Goal: Task Accomplishment & Management: Manage account settings

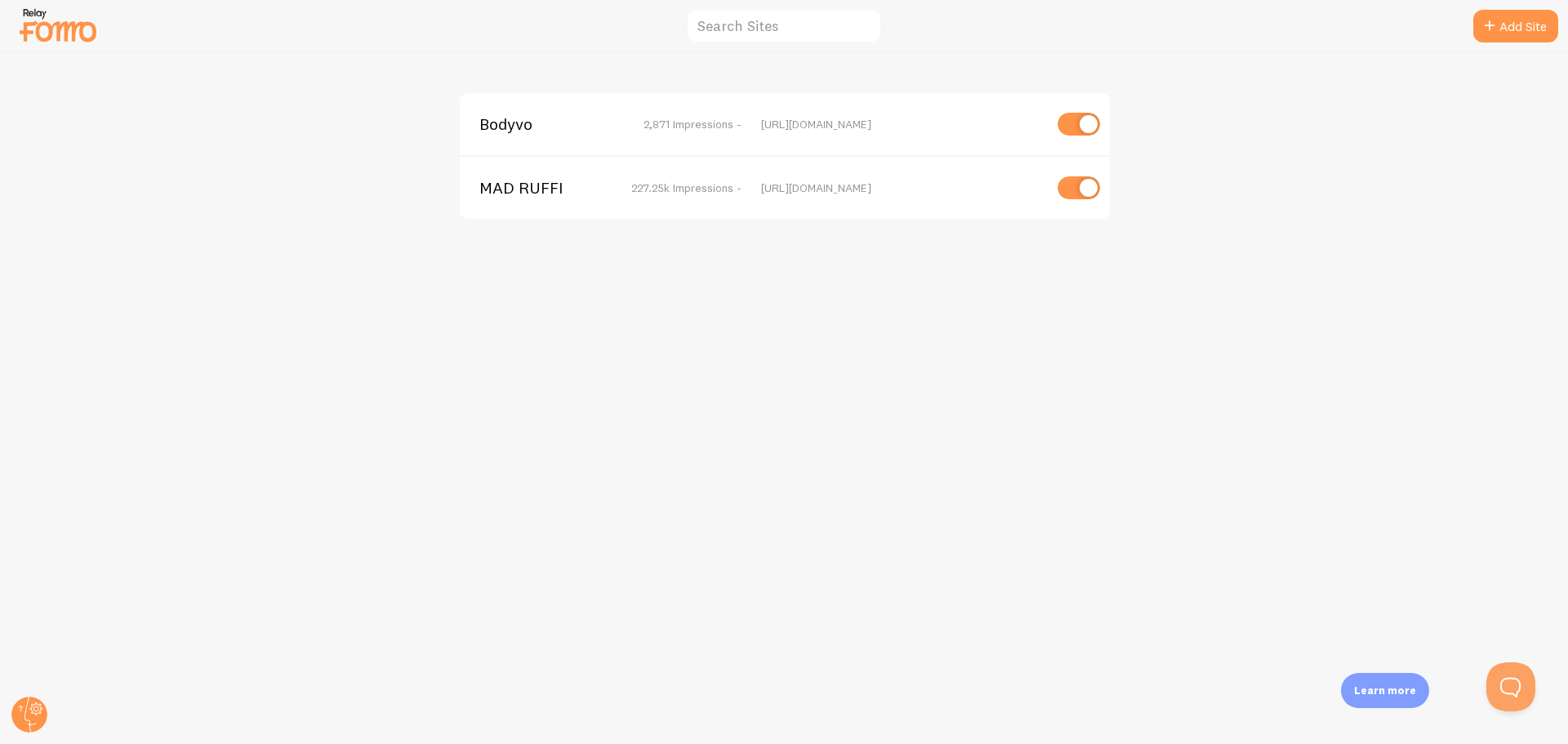
click at [64, 30] on img at bounding box center [57, 24] width 81 height 41
click at [52, 26] on img at bounding box center [57, 24] width 81 height 41
click at [36, 711] on icon at bounding box center [36, 710] width 6 height 6
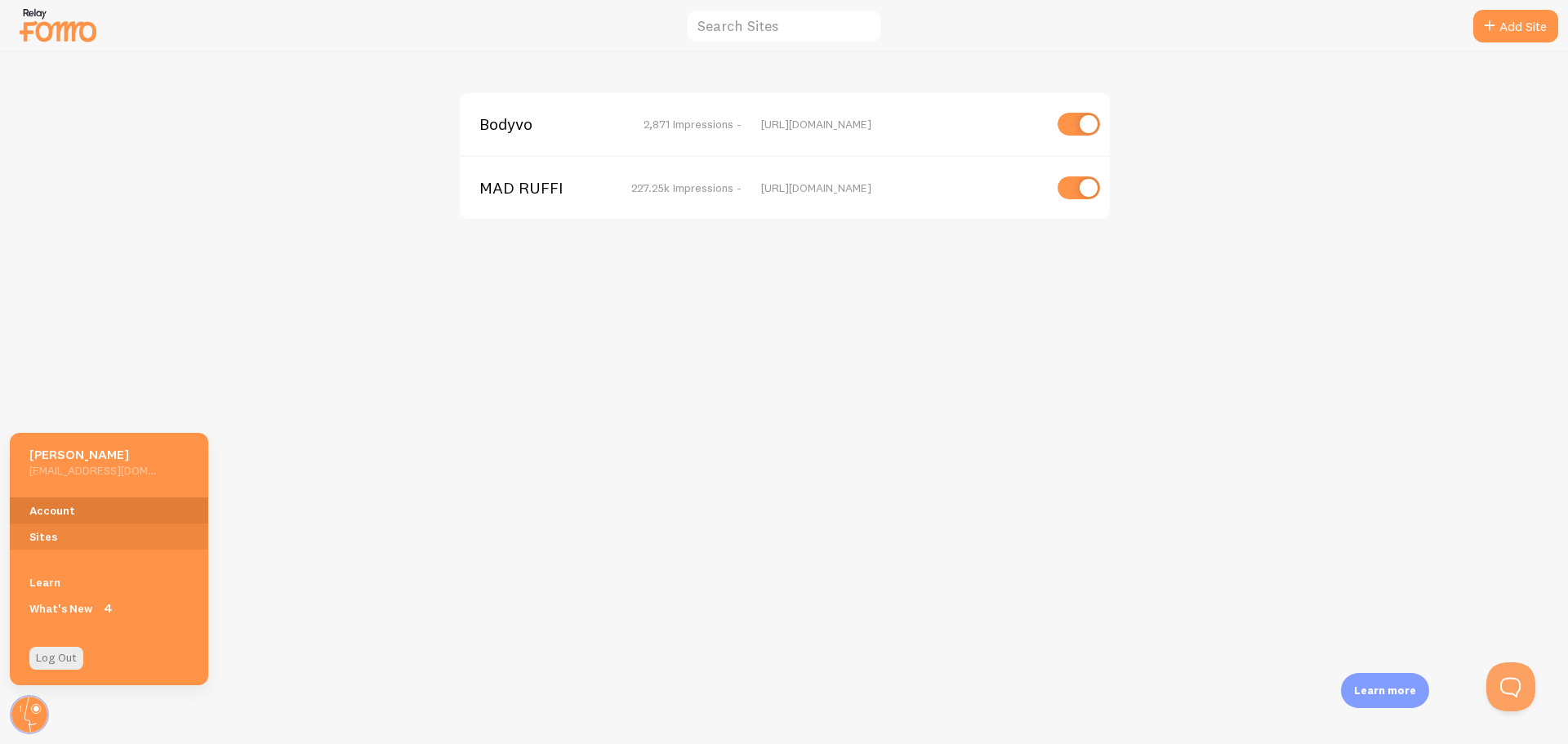
click at [51, 508] on link "Account" at bounding box center [108, 509] width 198 height 26
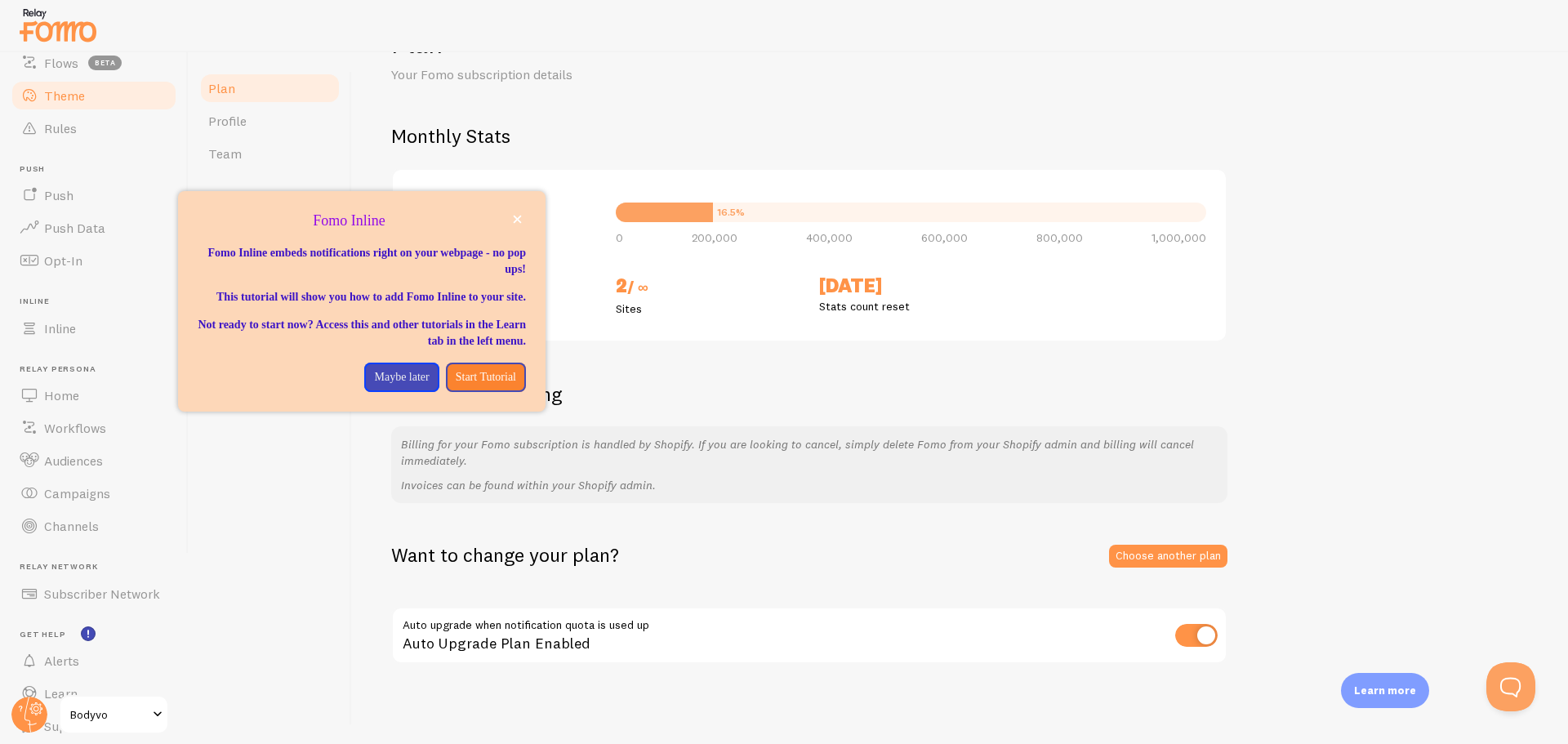
scroll to position [101, 0]
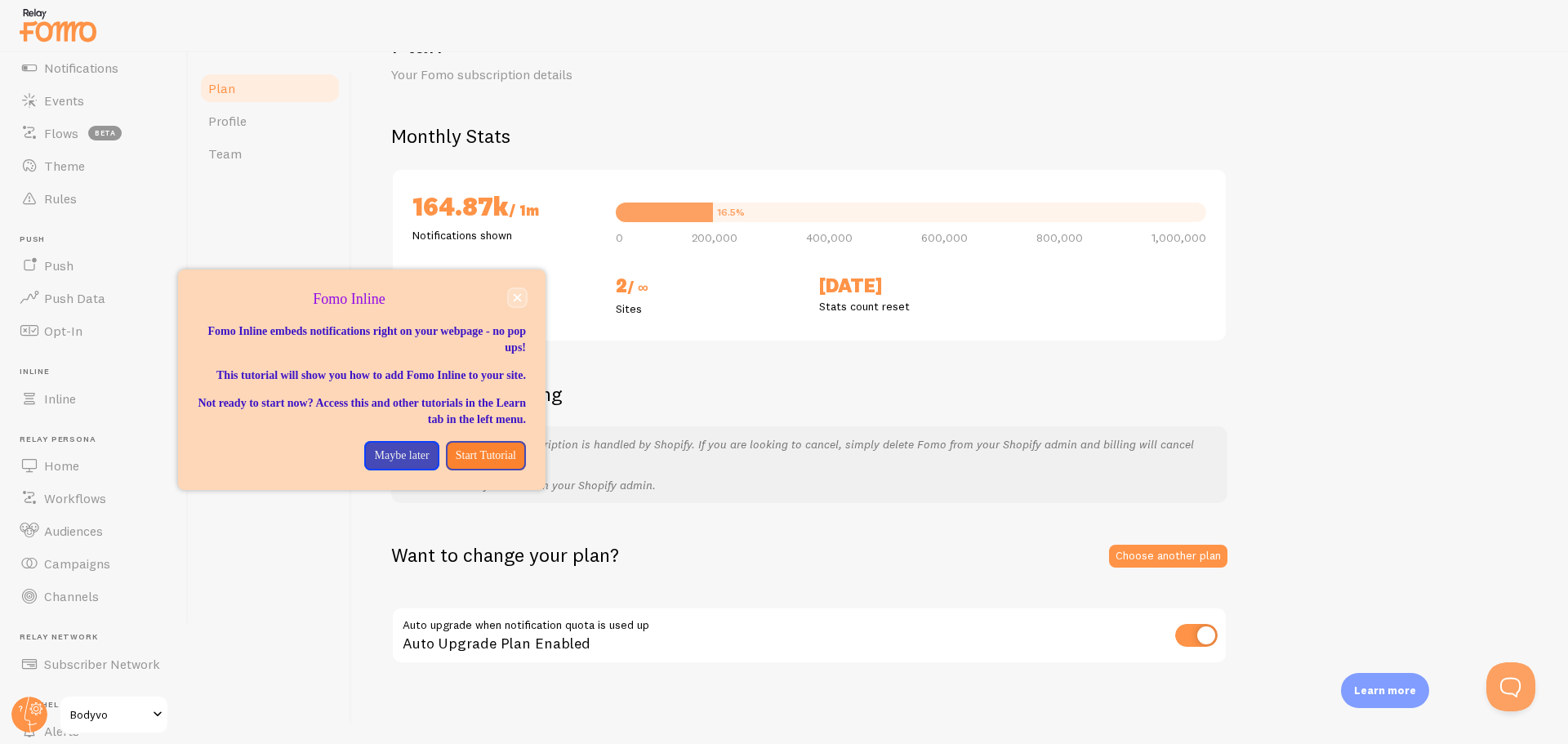
click at [518, 302] on icon "close," at bounding box center [516, 297] width 9 height 9
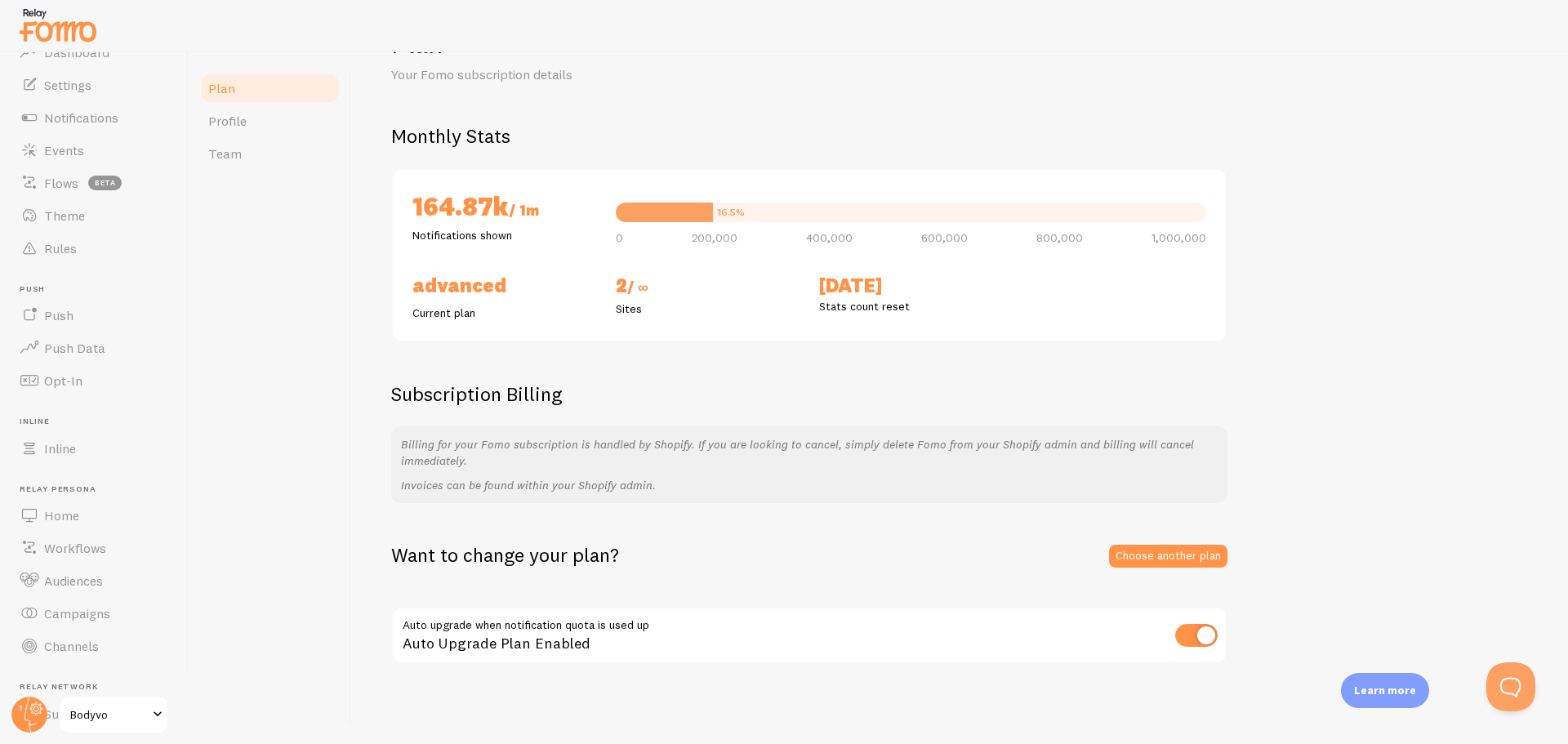
scroll to position [0, 0]
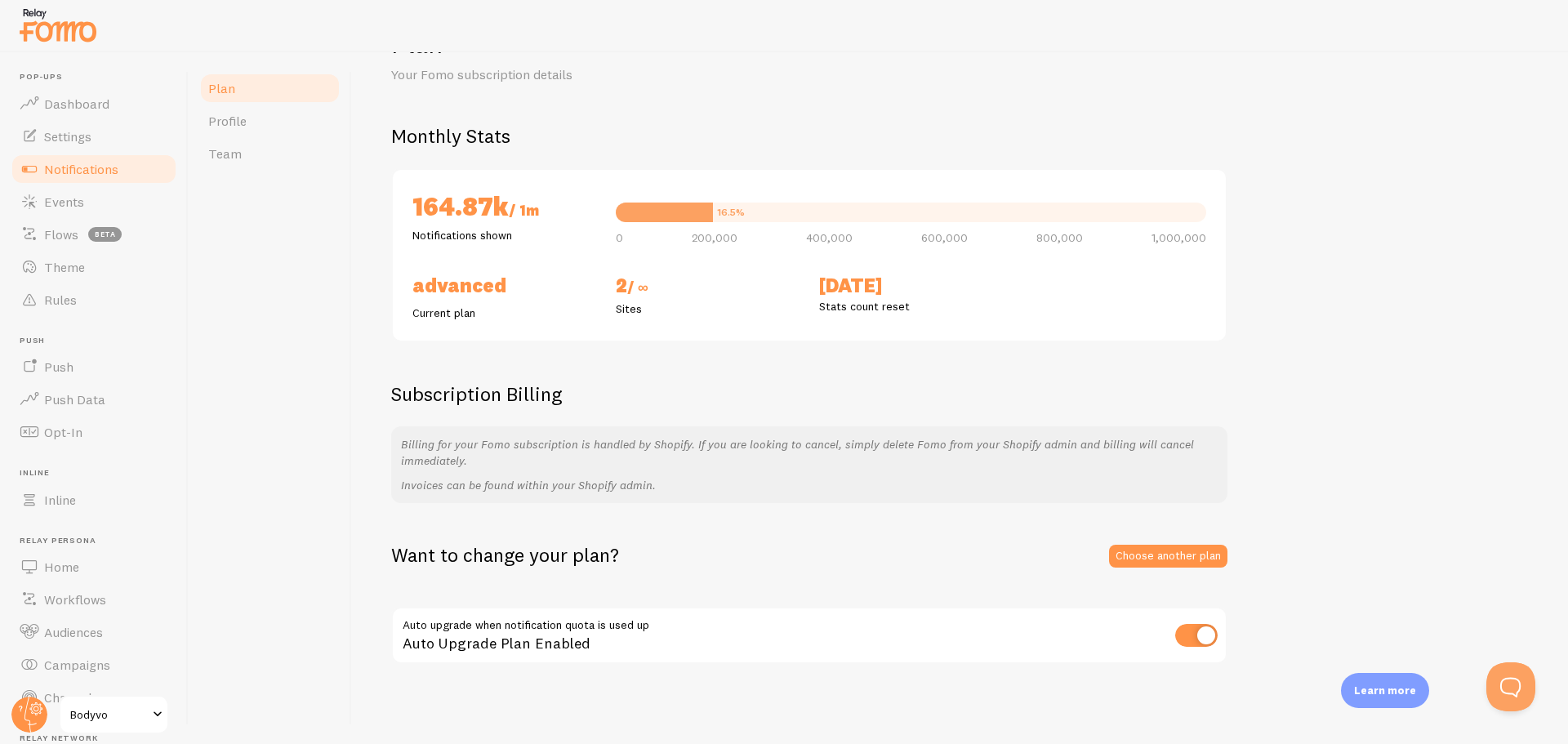
click at [86, 169] on span "Notifications" at bounding box center [81, 169] width 75 height 16
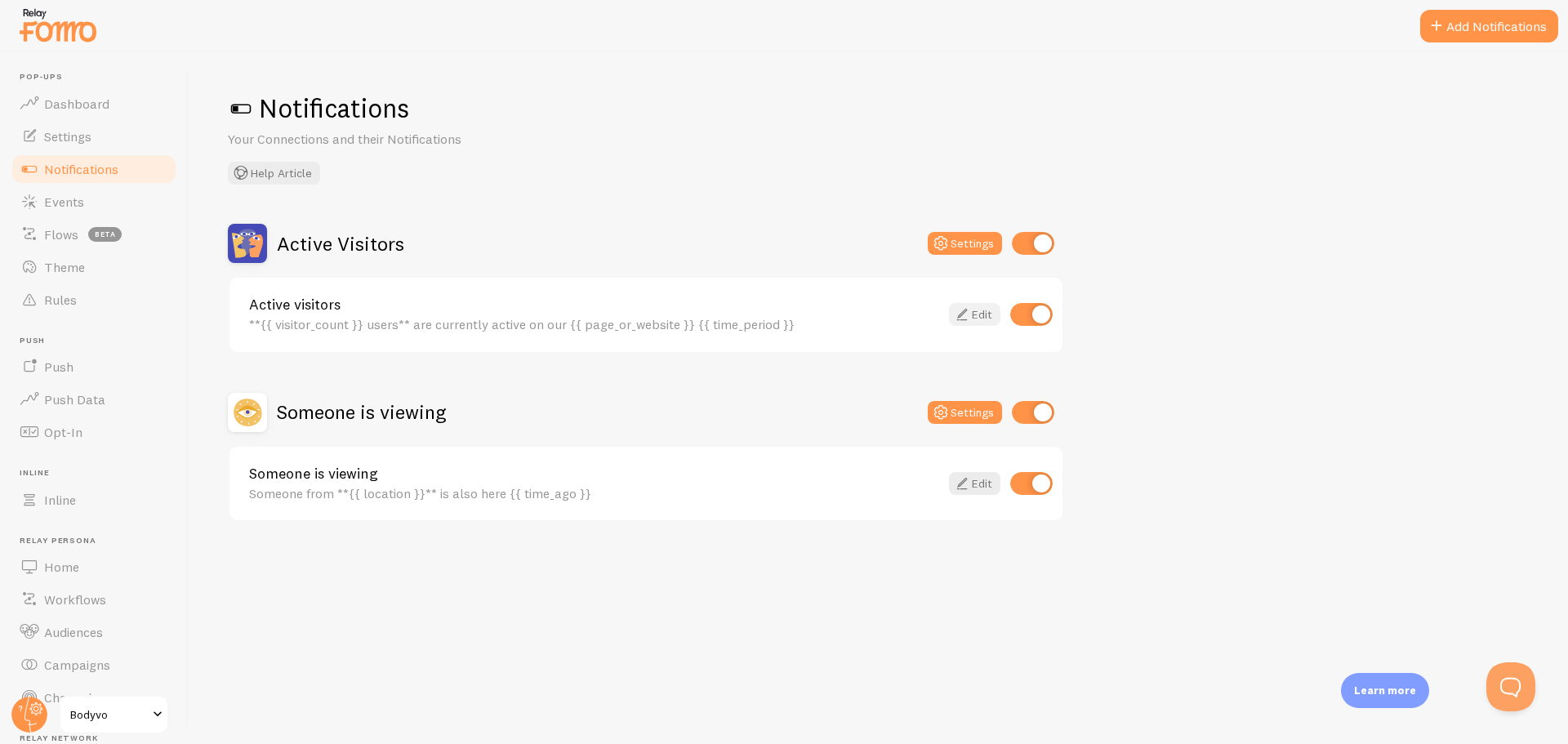
click at [962, 308] on icon at bounding box center [962, 314] width 19 height 19
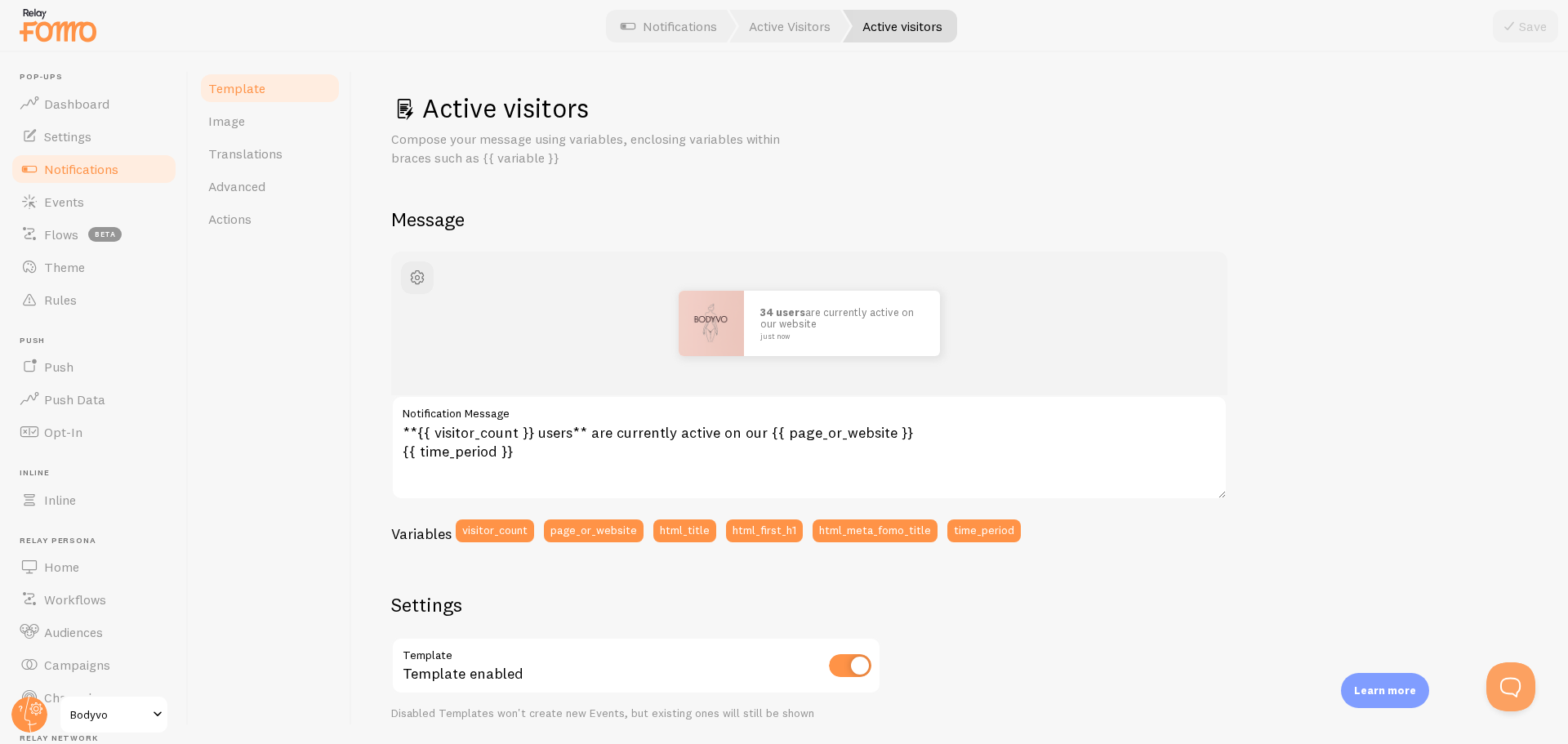
click at [53, 34] on img at bounding box center [57, 24] width 81 height 41
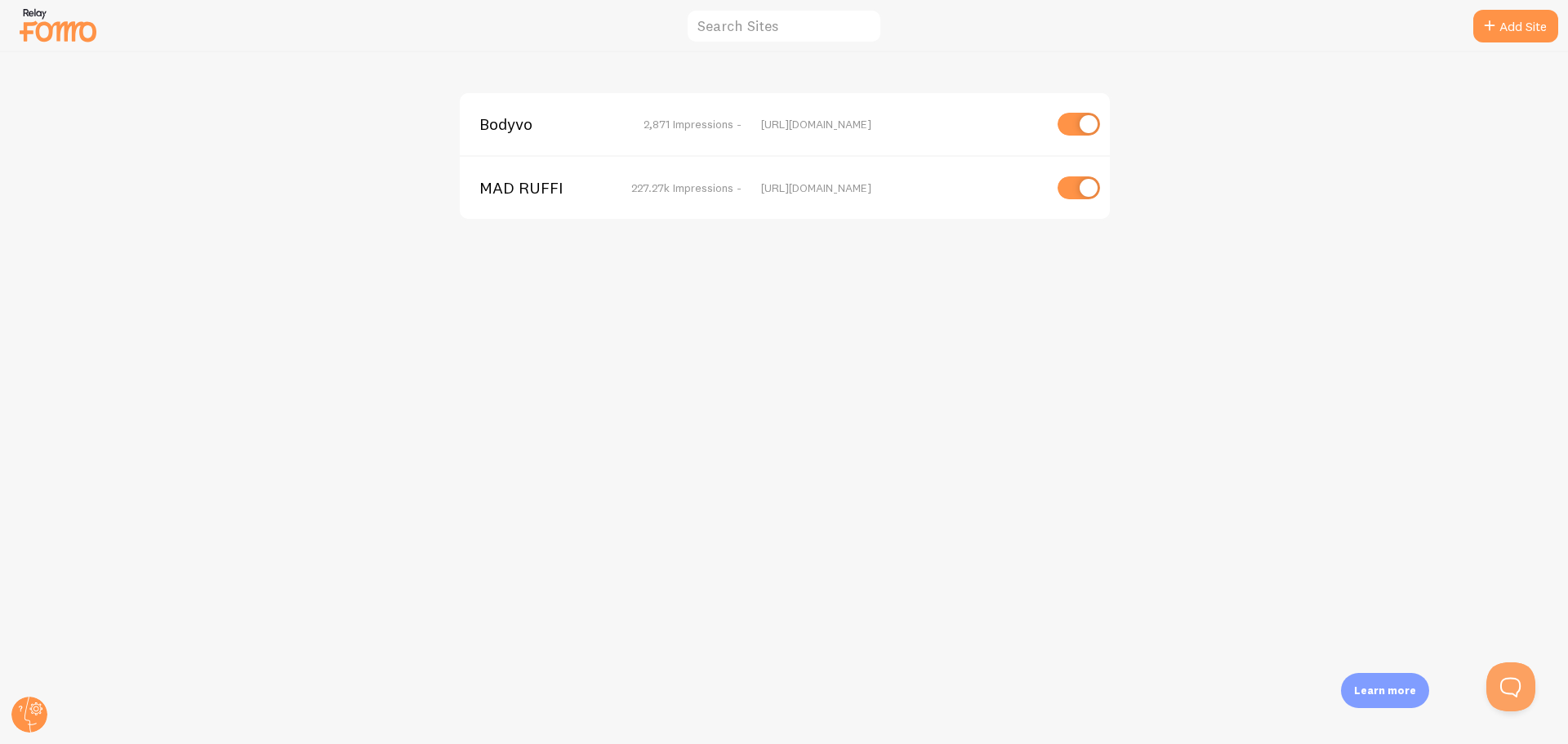
click at [513, 186] on span "MAD RUFFI" at bounding box center [544, 187] width 131 height 14
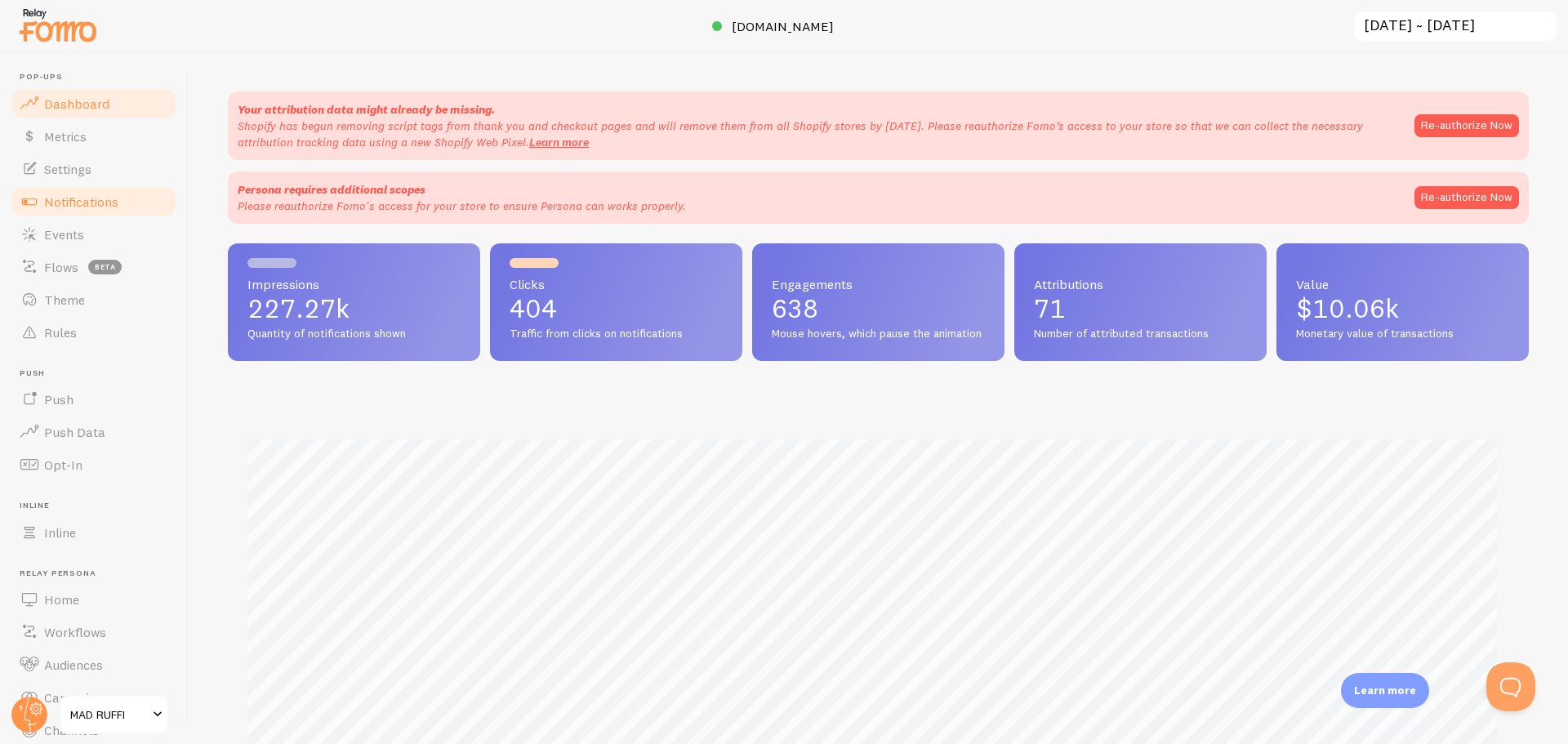
scroll to position [429, 1288]
click at [84, 169] on span "Settings" at bounding box center [67, 169] width 47 height 16
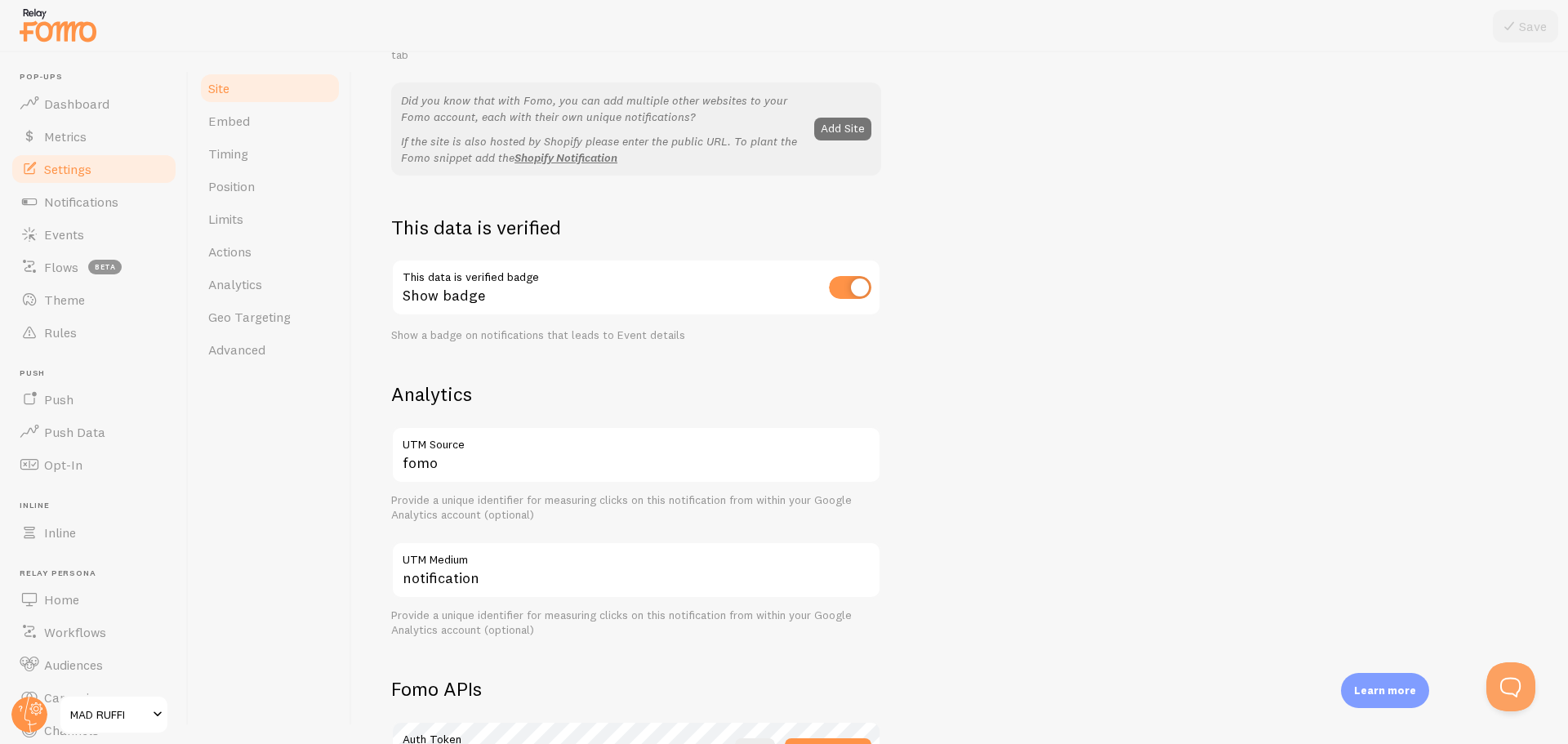
scroll to position [408, 0]
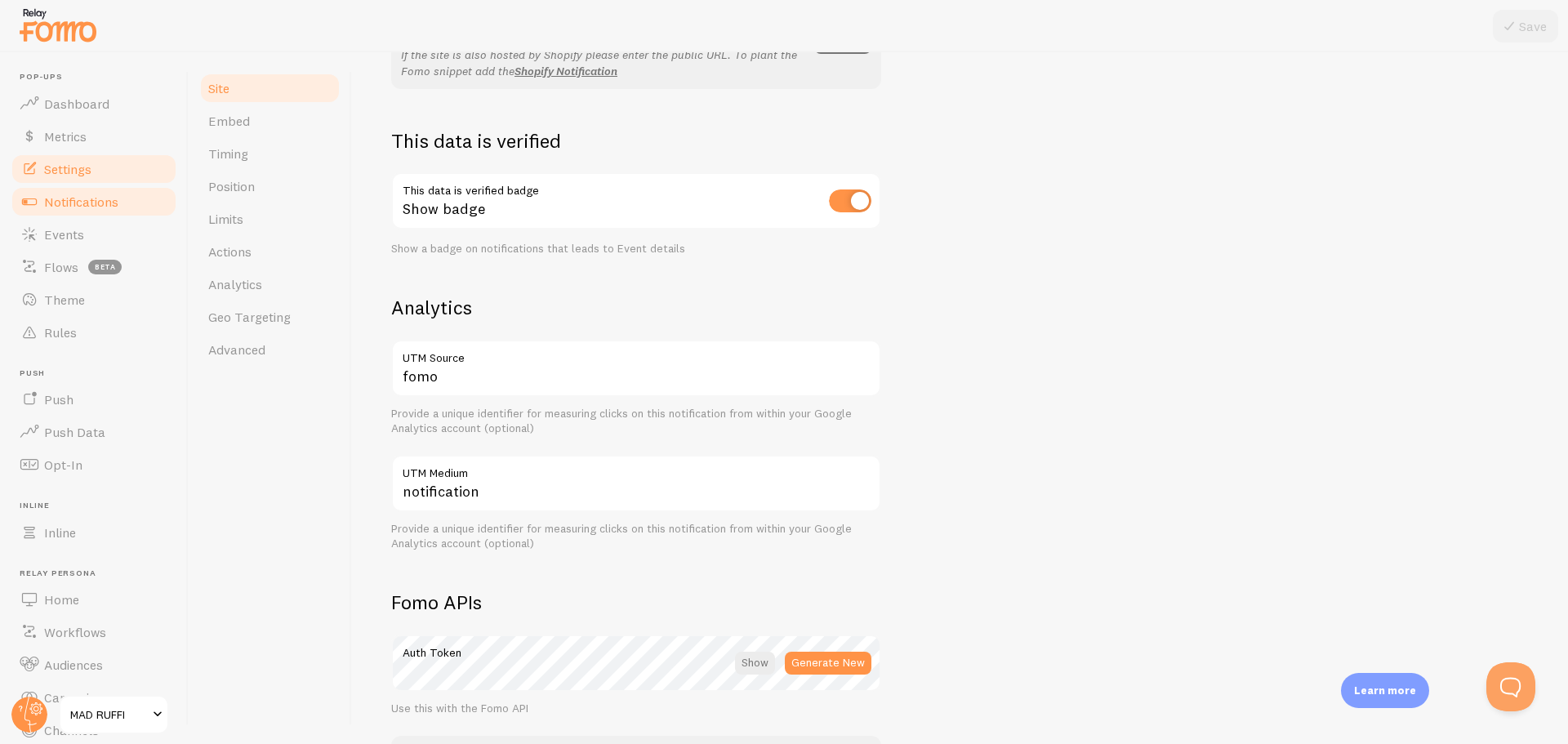
click at [79, 199] on span "Notifications" at bounding box center [81, 201] width 75 height 16
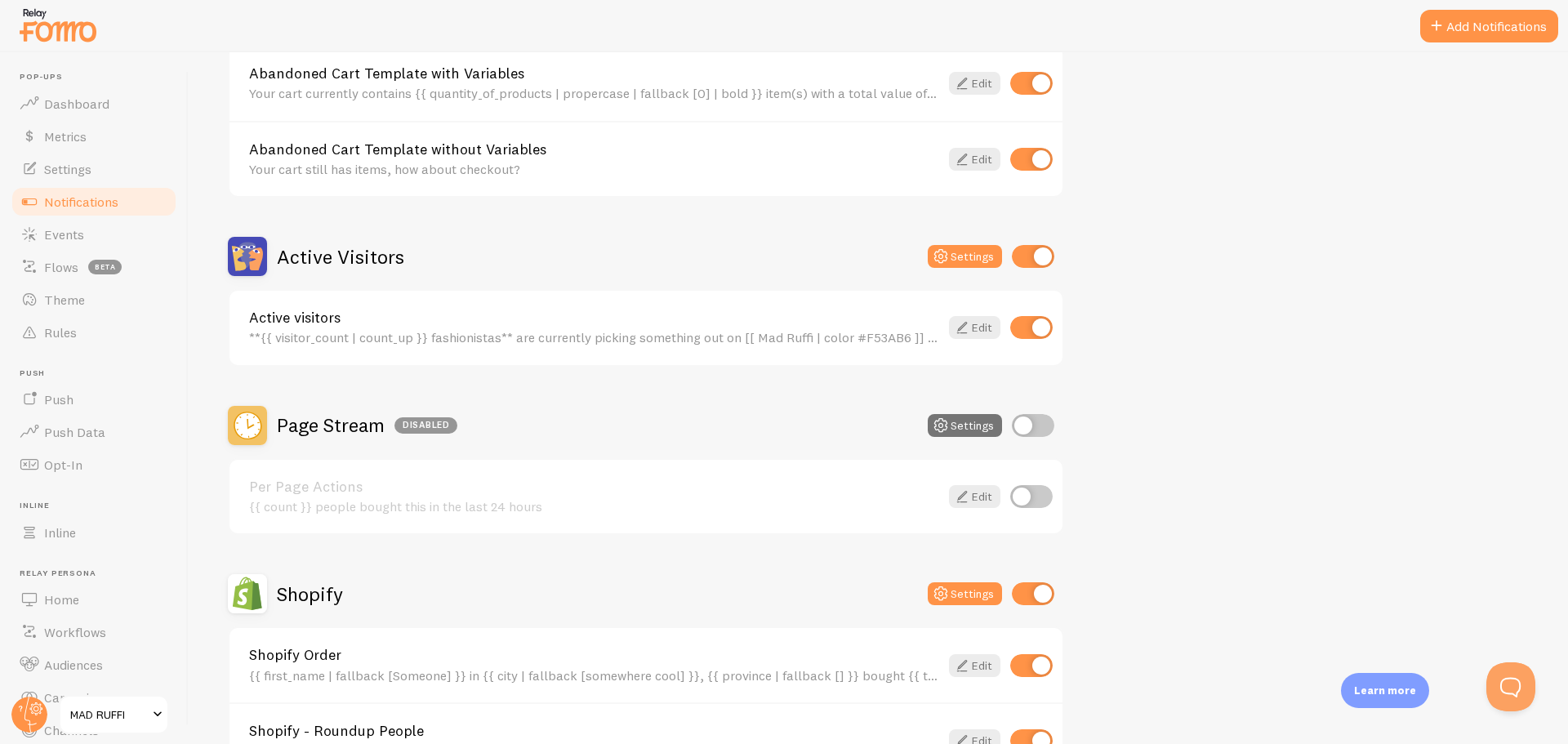
scroll to position [245, 0]
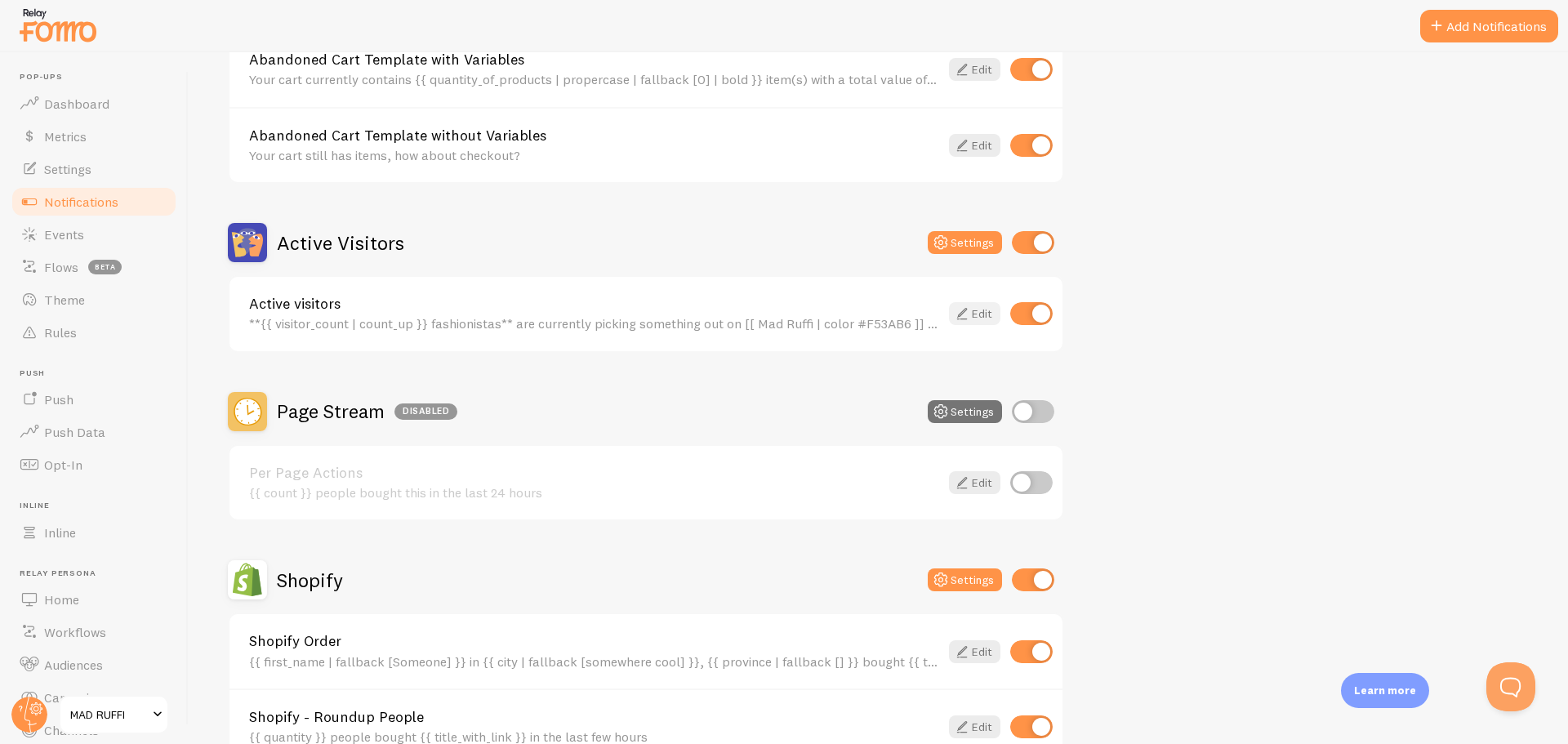
click at [967, 310] on icon at bounding box center [962, 313] width 19 height 19
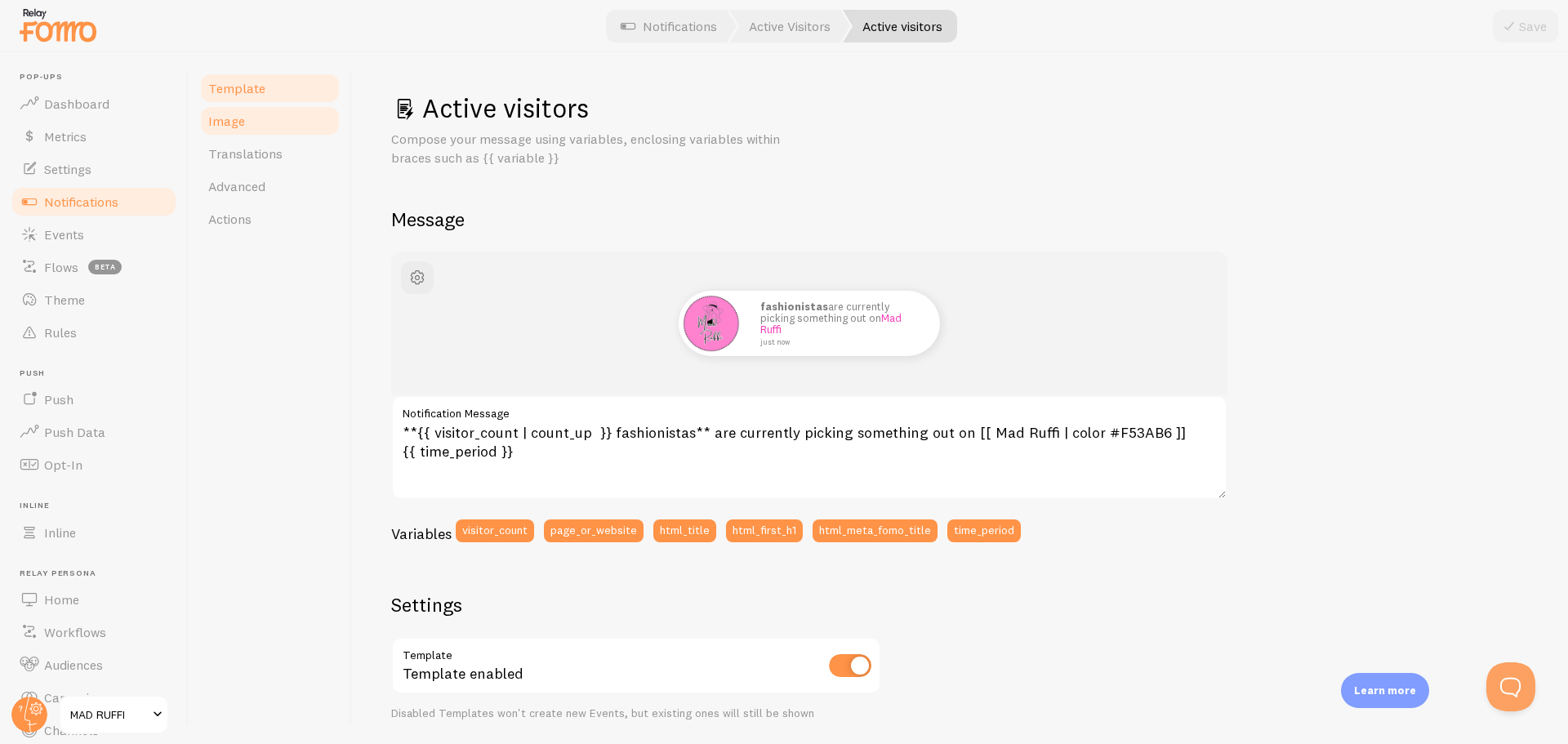
click at [246, 129] on link "Image" at bounding box center [269, 121] width 143 height 33
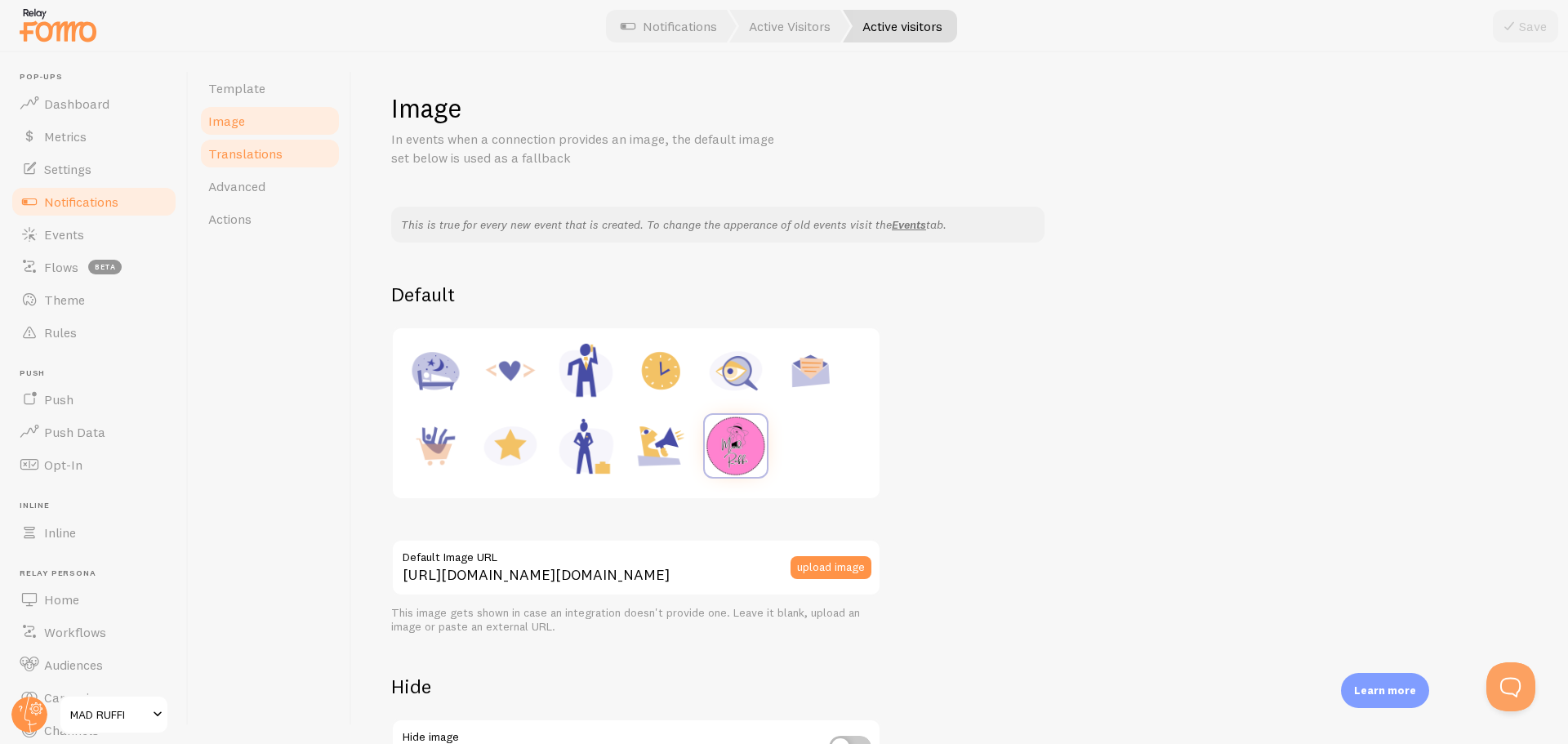
click at [233, 161] on span "Translations" at bounding box center [245, 153] width 75 height 16
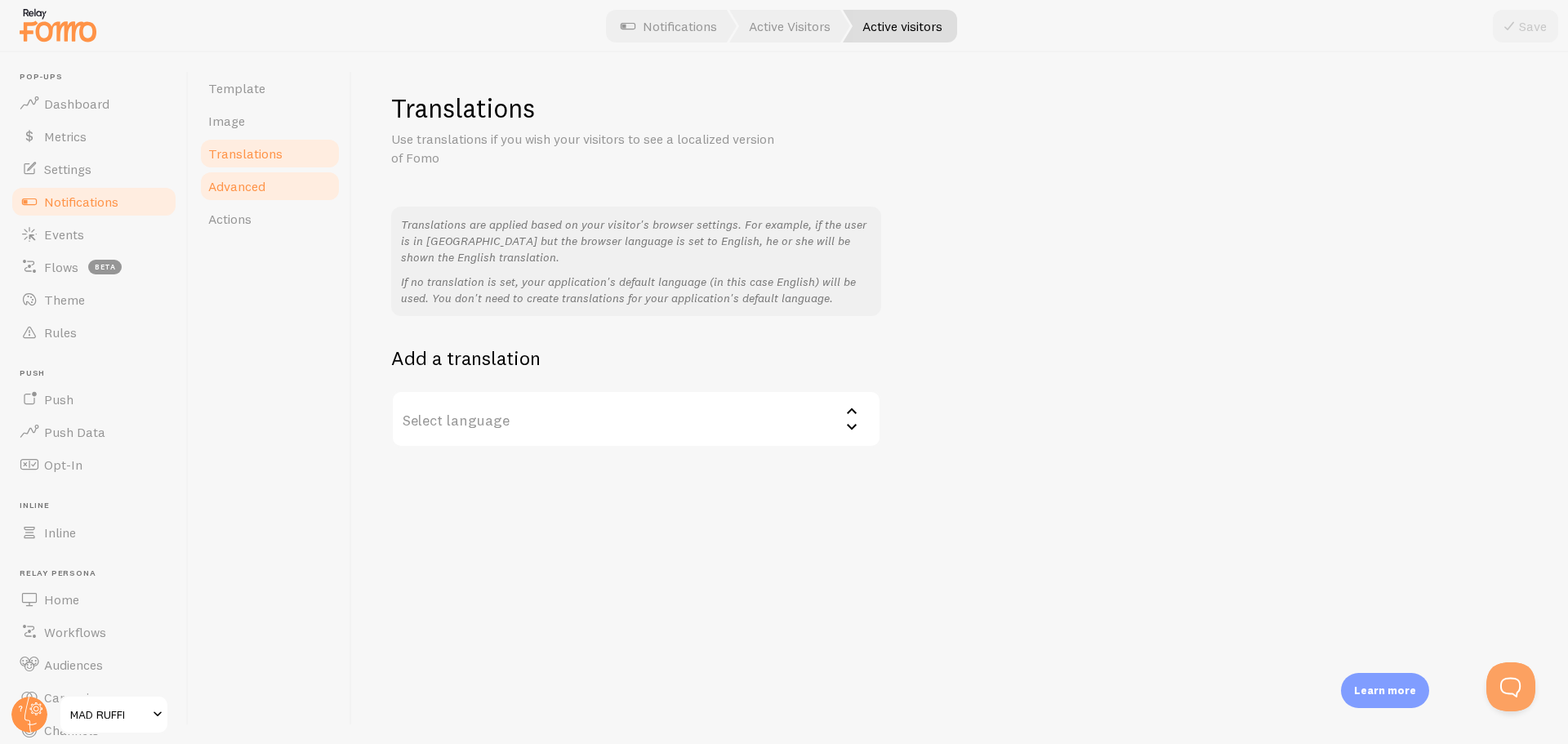
click at [246, 182] on span "Advanced" at bounding box center [237, 186] width 57 height 16
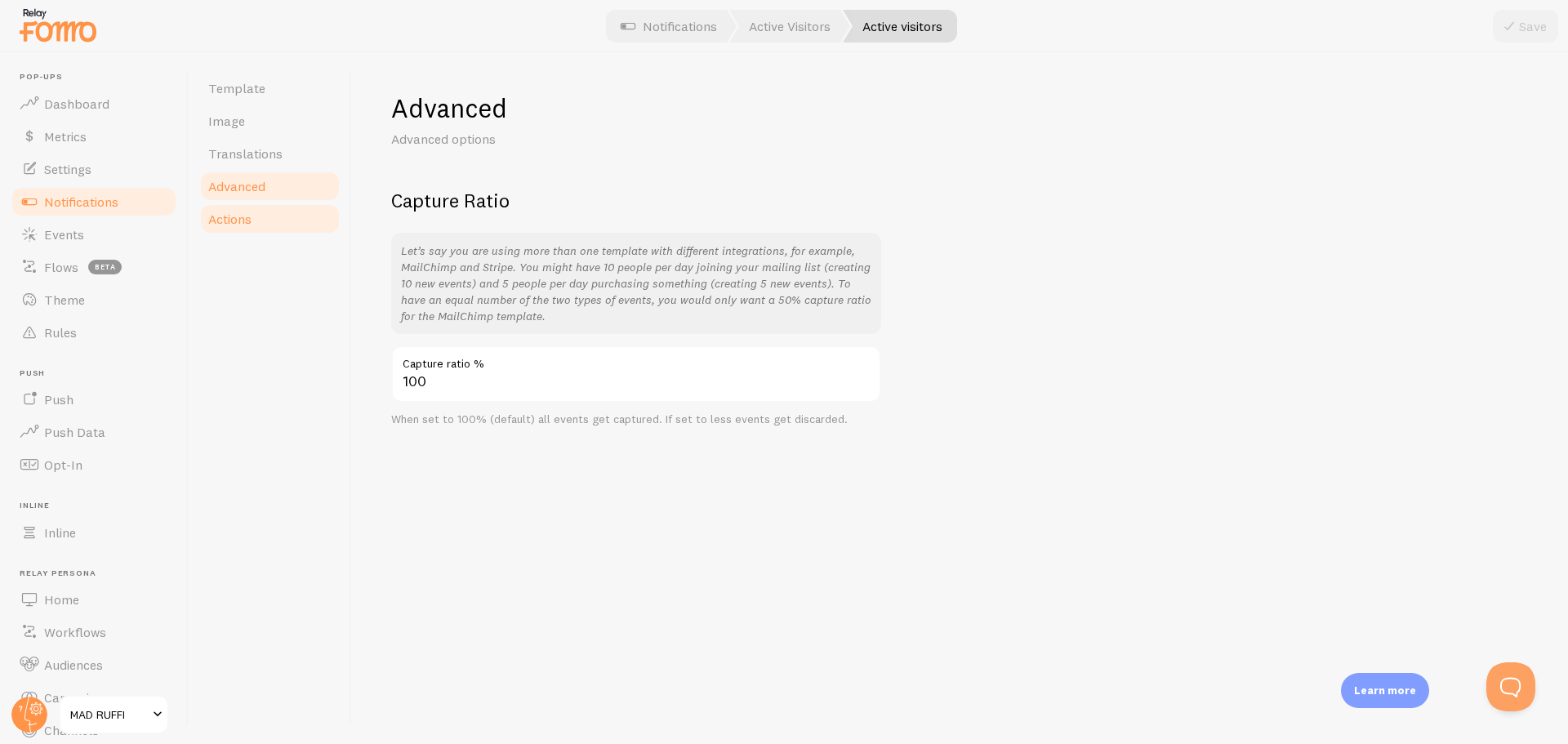
click at [255, 207] on link "Actions" at bounding box center [269, 218] width 143 height 33
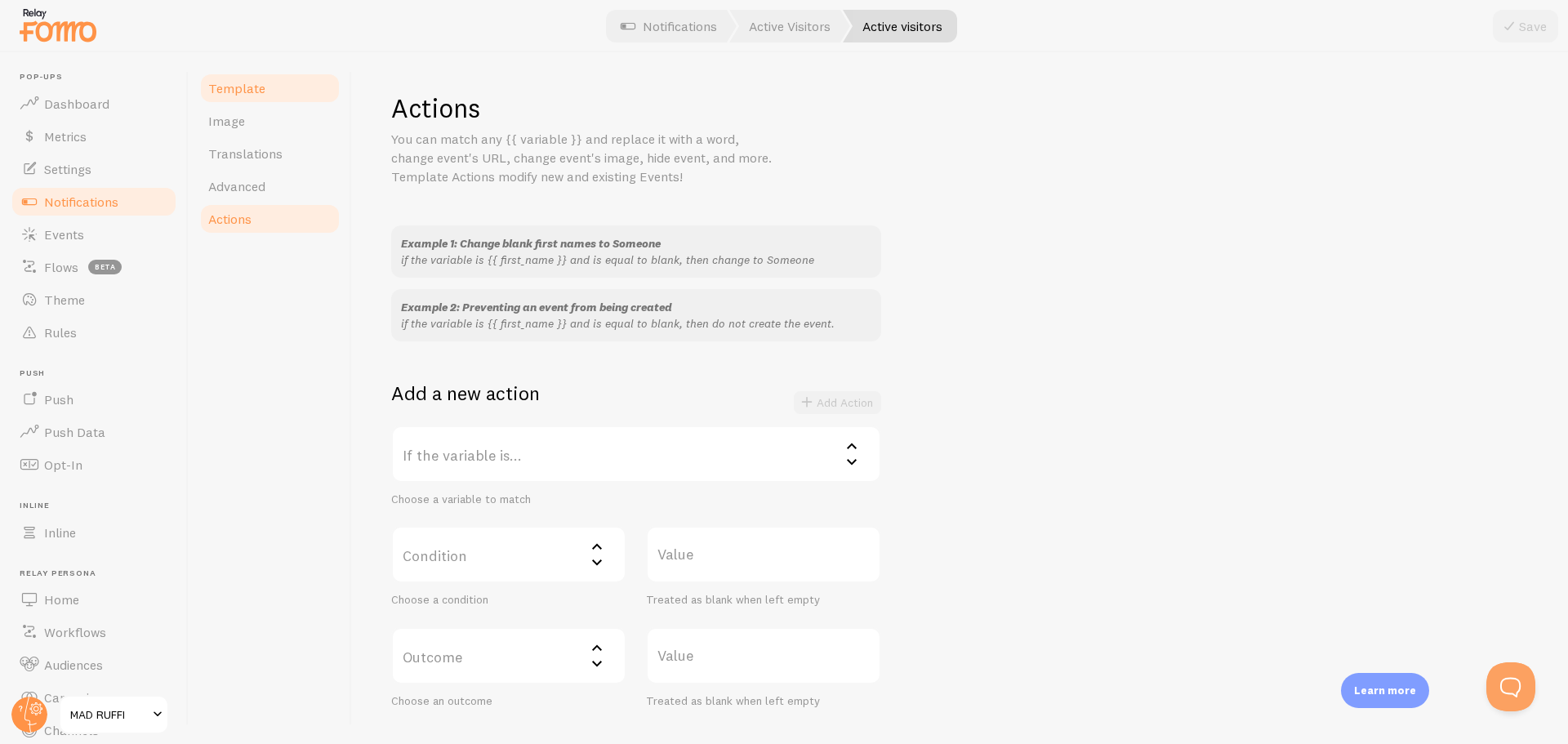
click at [258, 100] on link "Template" at bounding box center [269, 88] width 143 height 33
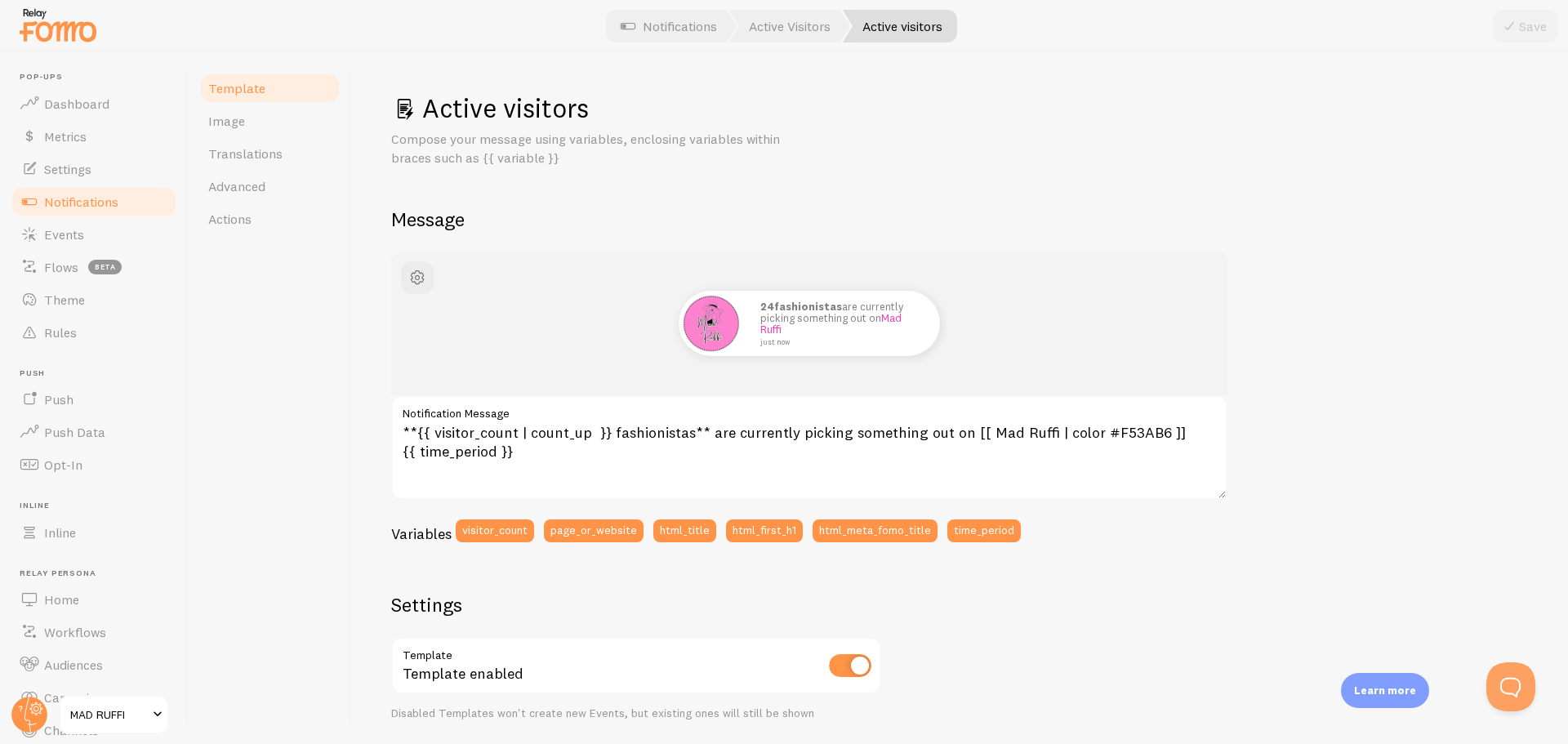
scroll to position [436, 0]
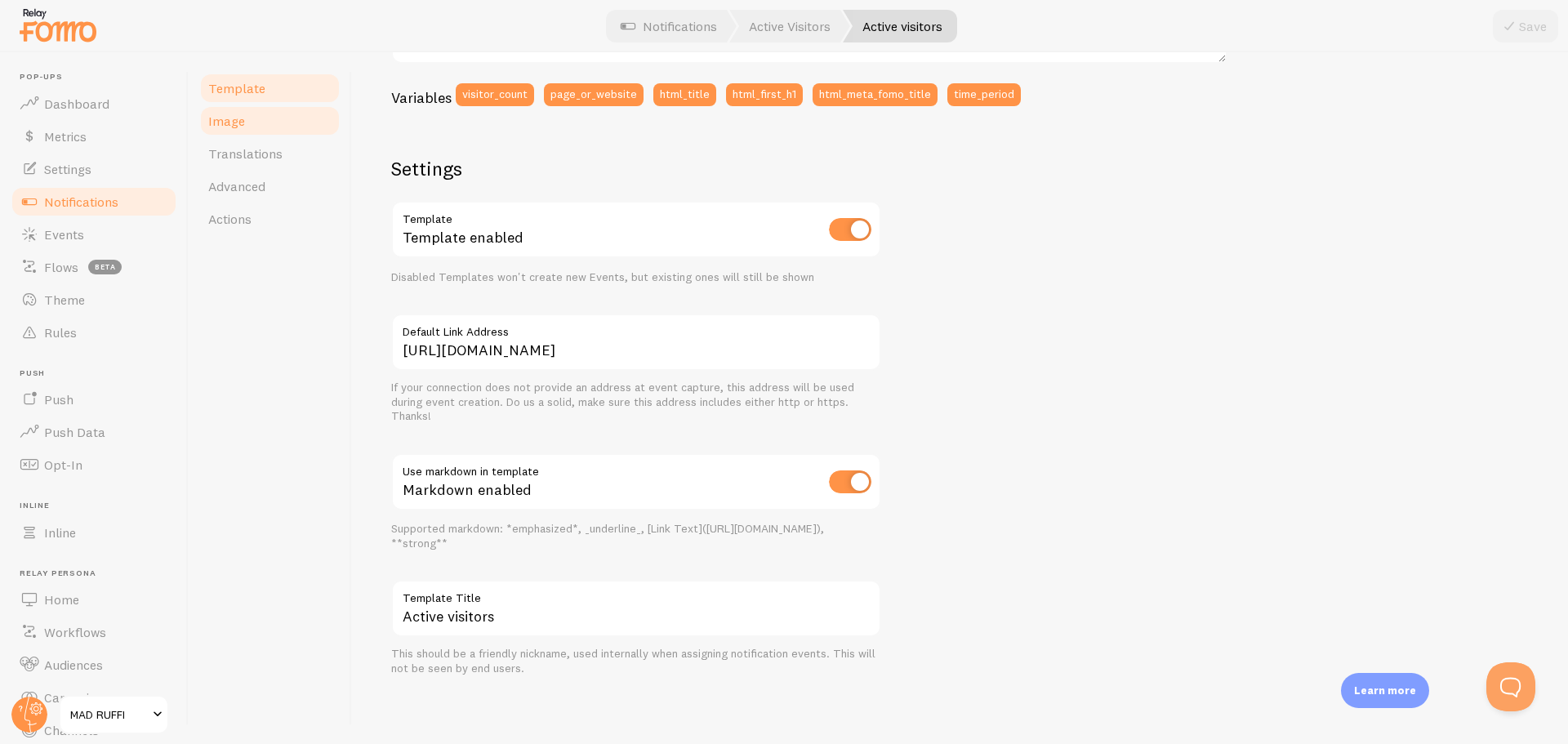
click at [225, 121] on span "Image" at bounding box center [226, 121] width 36 height 16
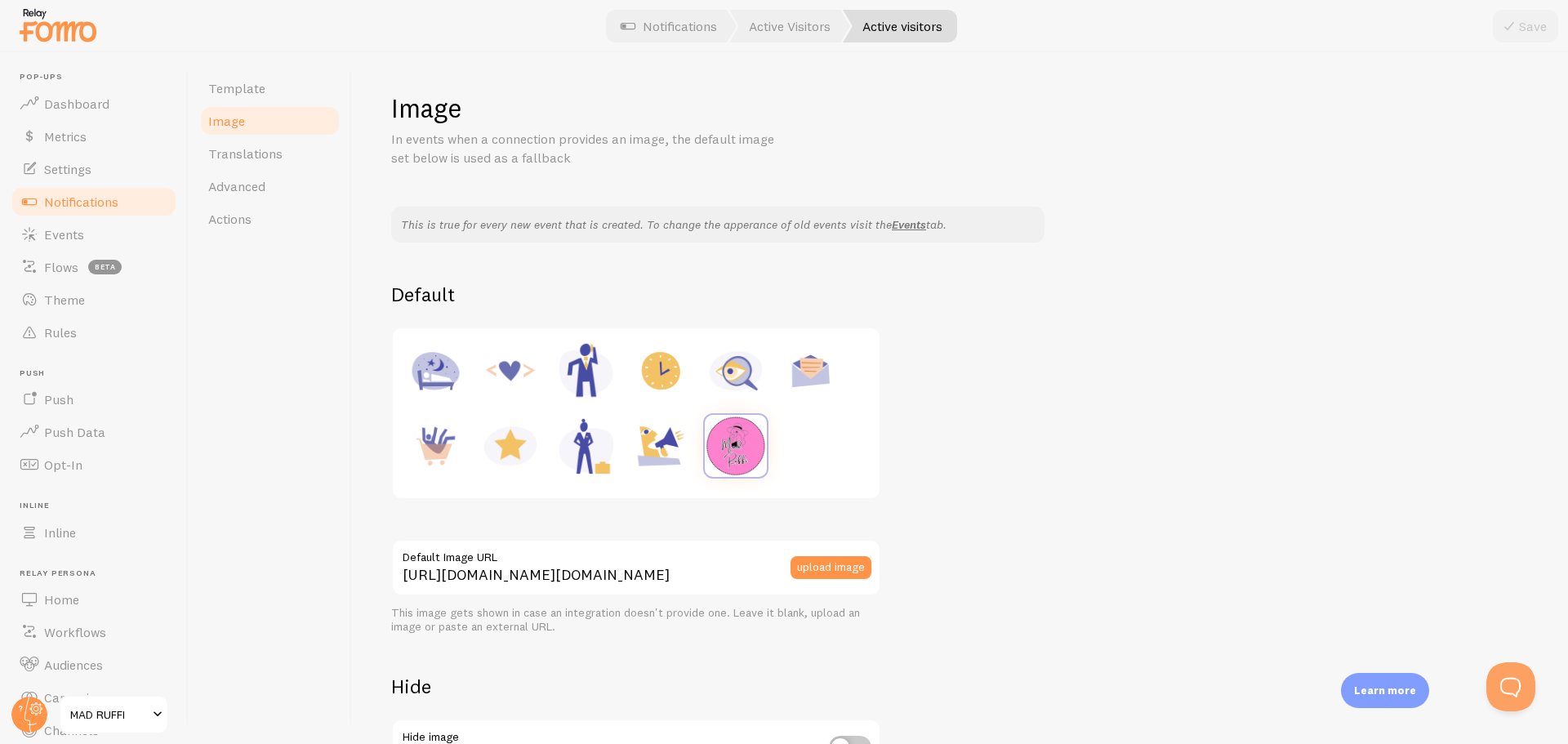
click at [745, 452] on img at bounding box center [736, 445] width 62 height 62
click at [837, 569] on button "upload image" at bounding box center [830, 568] width 80 height 23
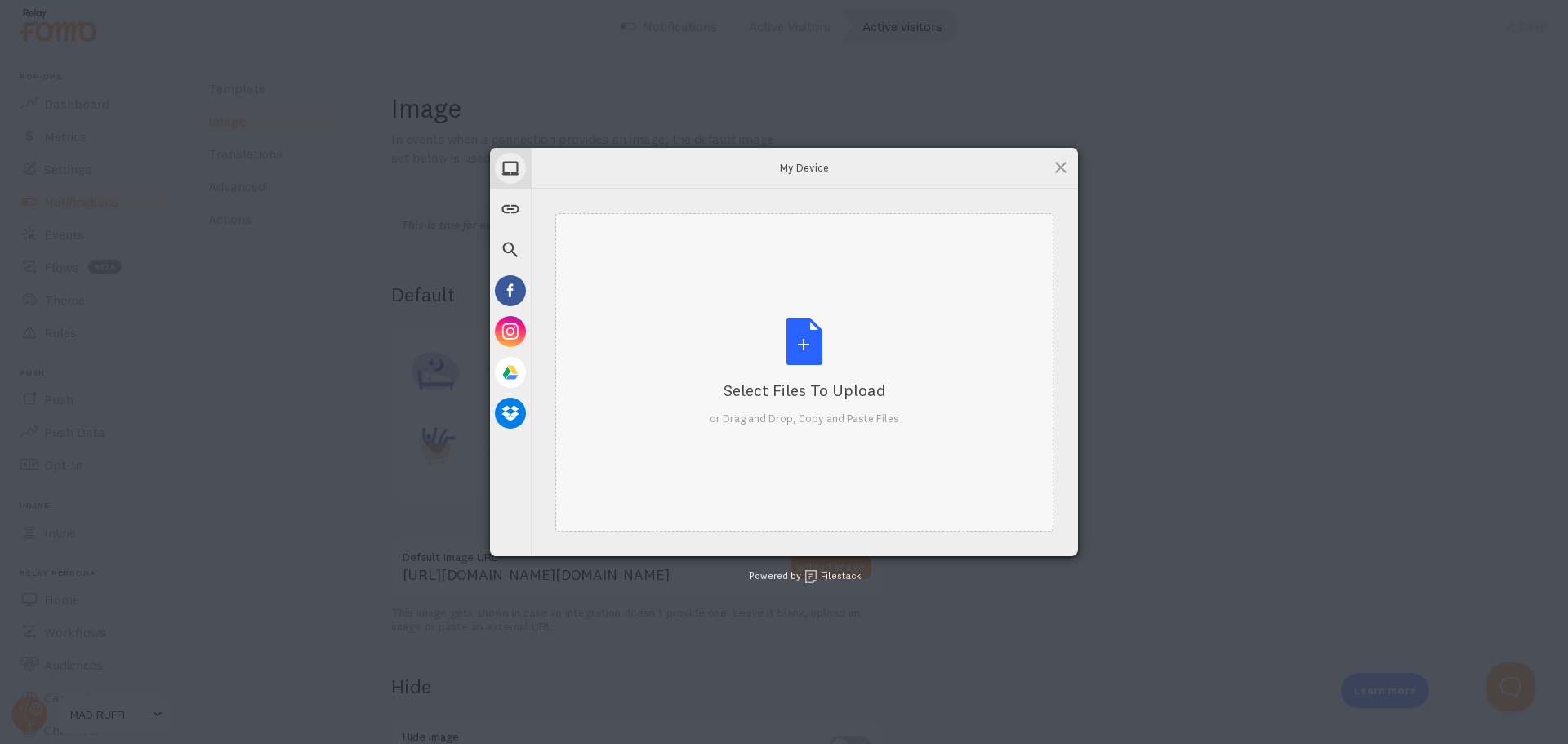
click at [807, 339] on div "Select Files to Upload or Drag and Drop, Copy and Paste Files" at bounding box center [805, 372] width 190 height 108
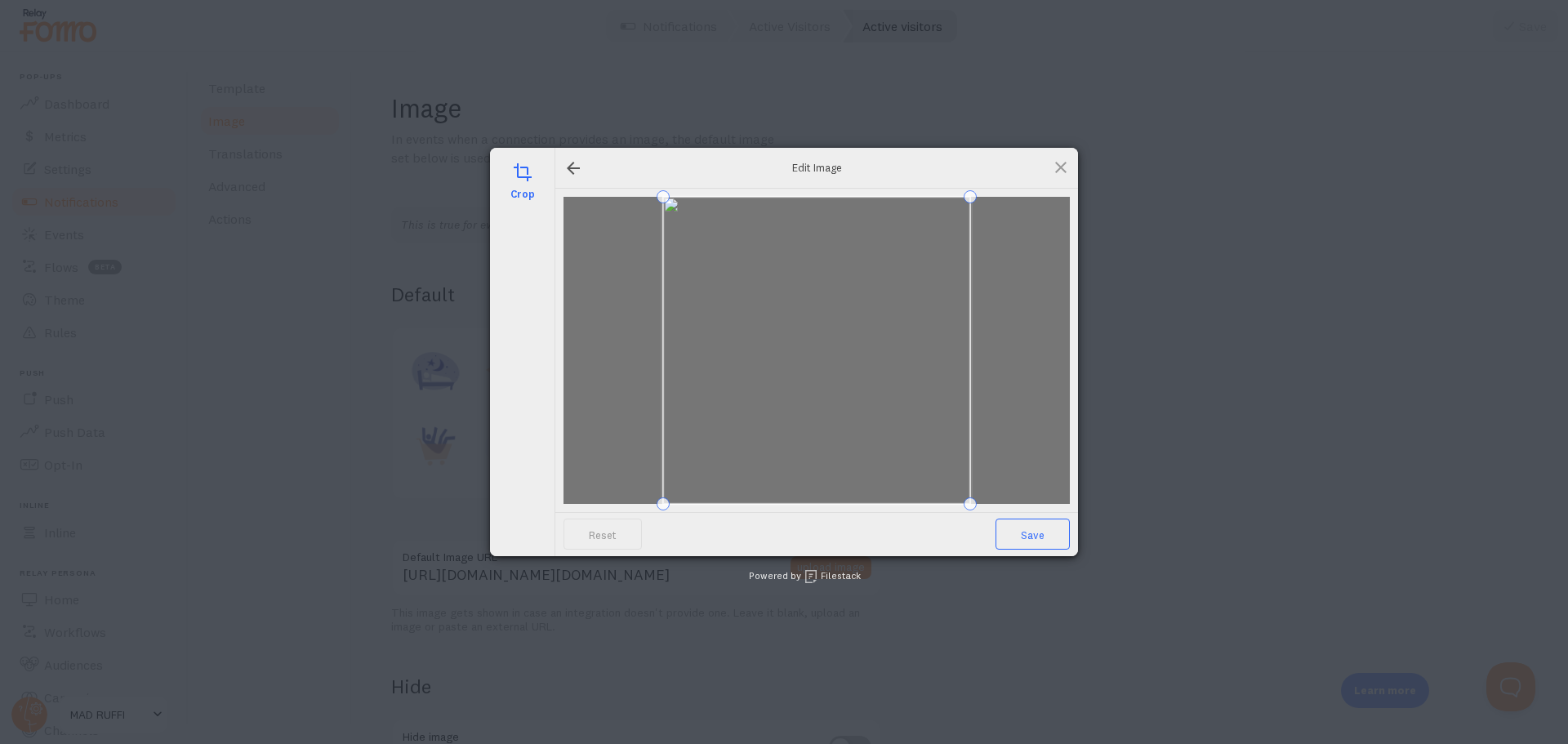
click at [1037, 534] on span "Save" at bounding box center [1033, 533] width 75 height 31
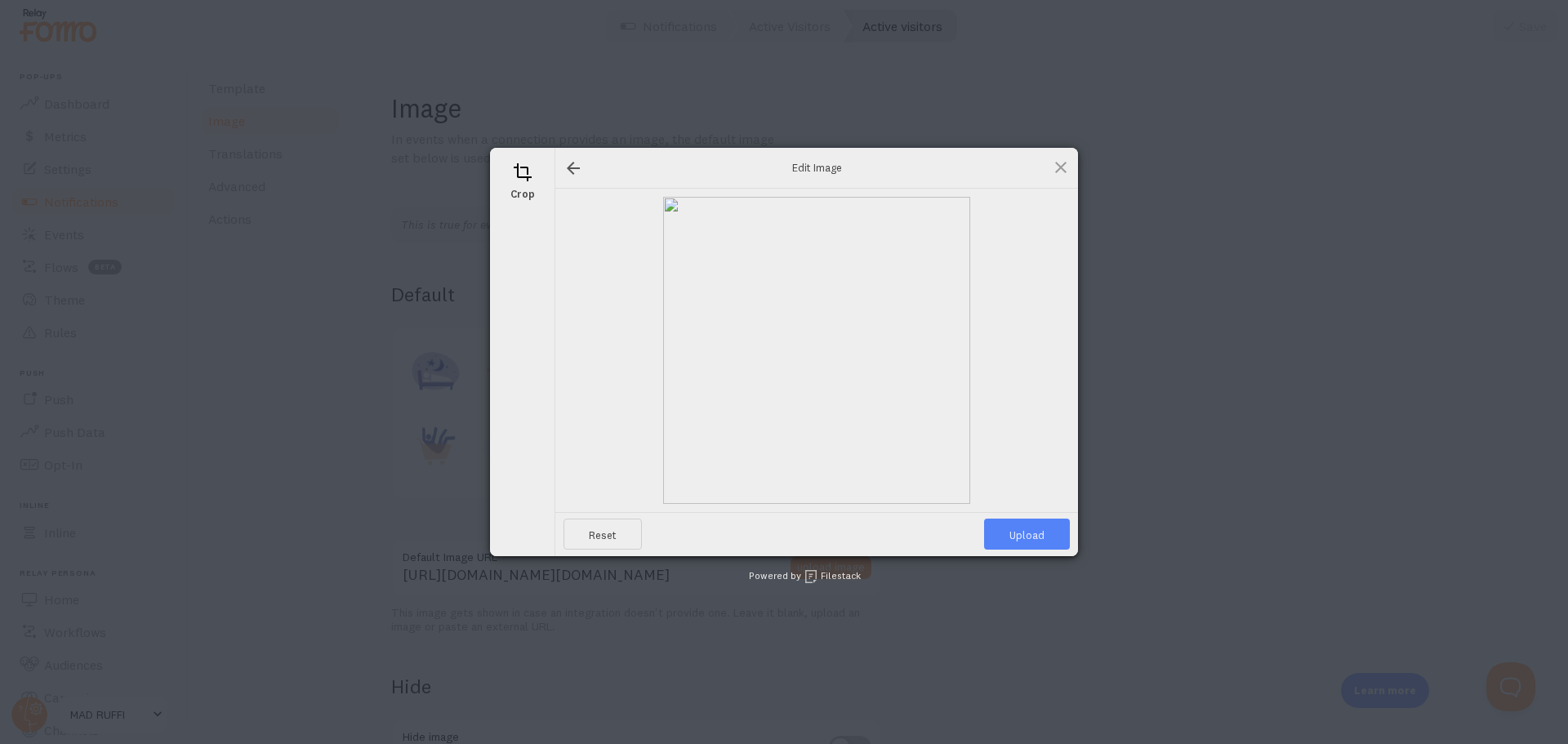
click at [1034, 534] on span "Upload" at bounding box center [1027, 533] width 86 height 31
type input "[URL][DOMAIN_NAME][DOMAIN_NAME]"
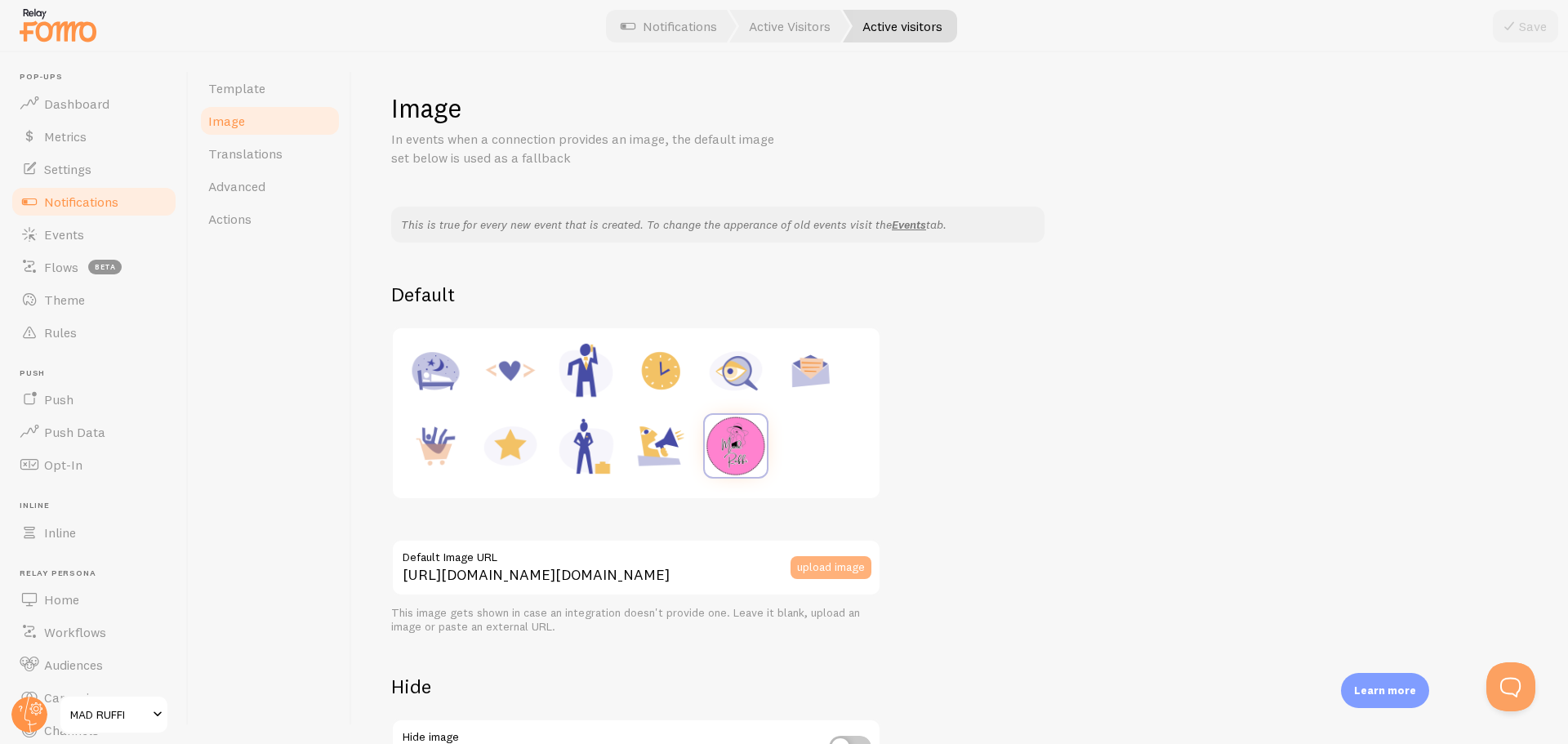
click at [829, 565] on button "upload image" at bounding box center [830, 568] width 80 height 23
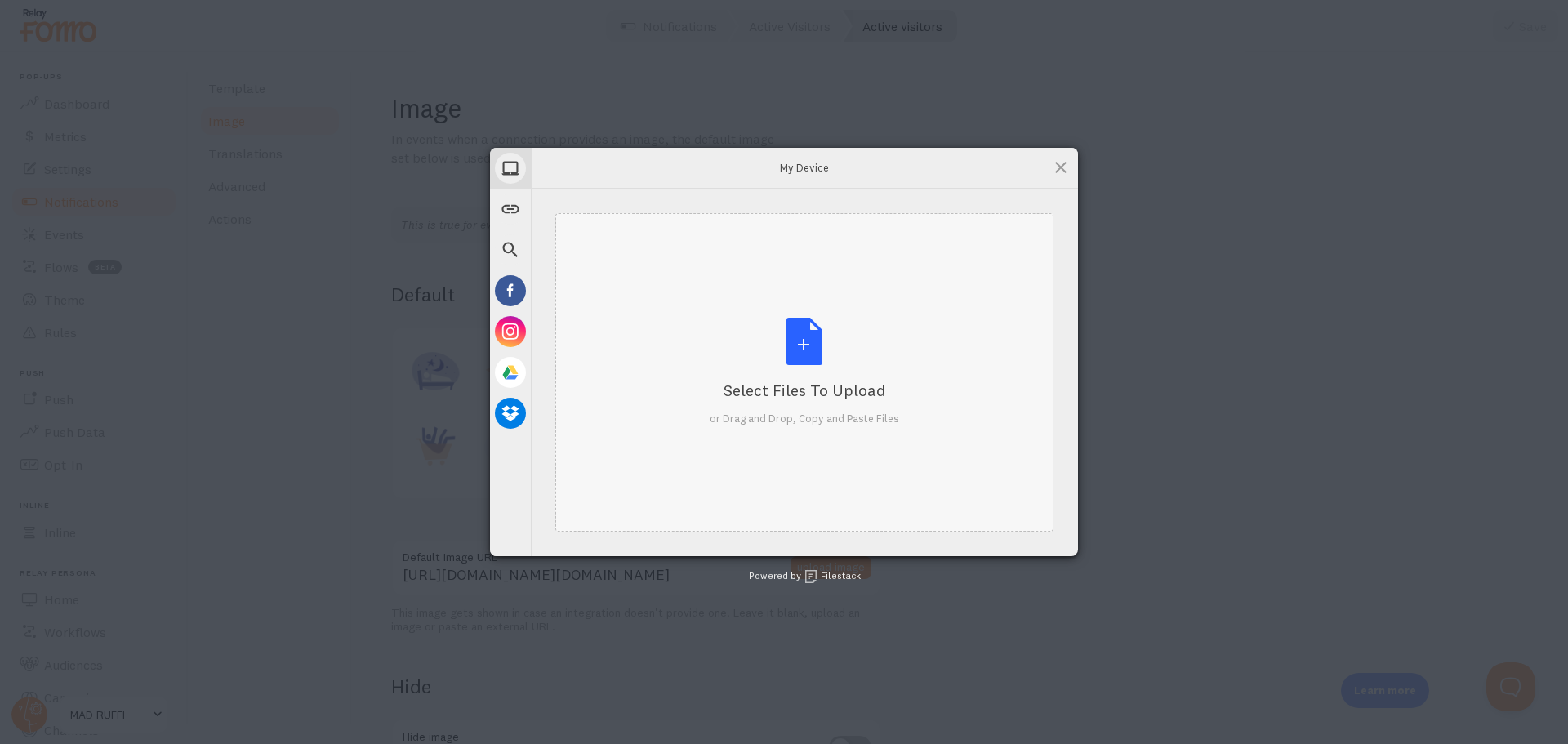
click at [801, 340] on div "Select Files to Upload or Drag and Drop, Copy and Paste Files" at bounding box center [805, 372] width 190 height 108
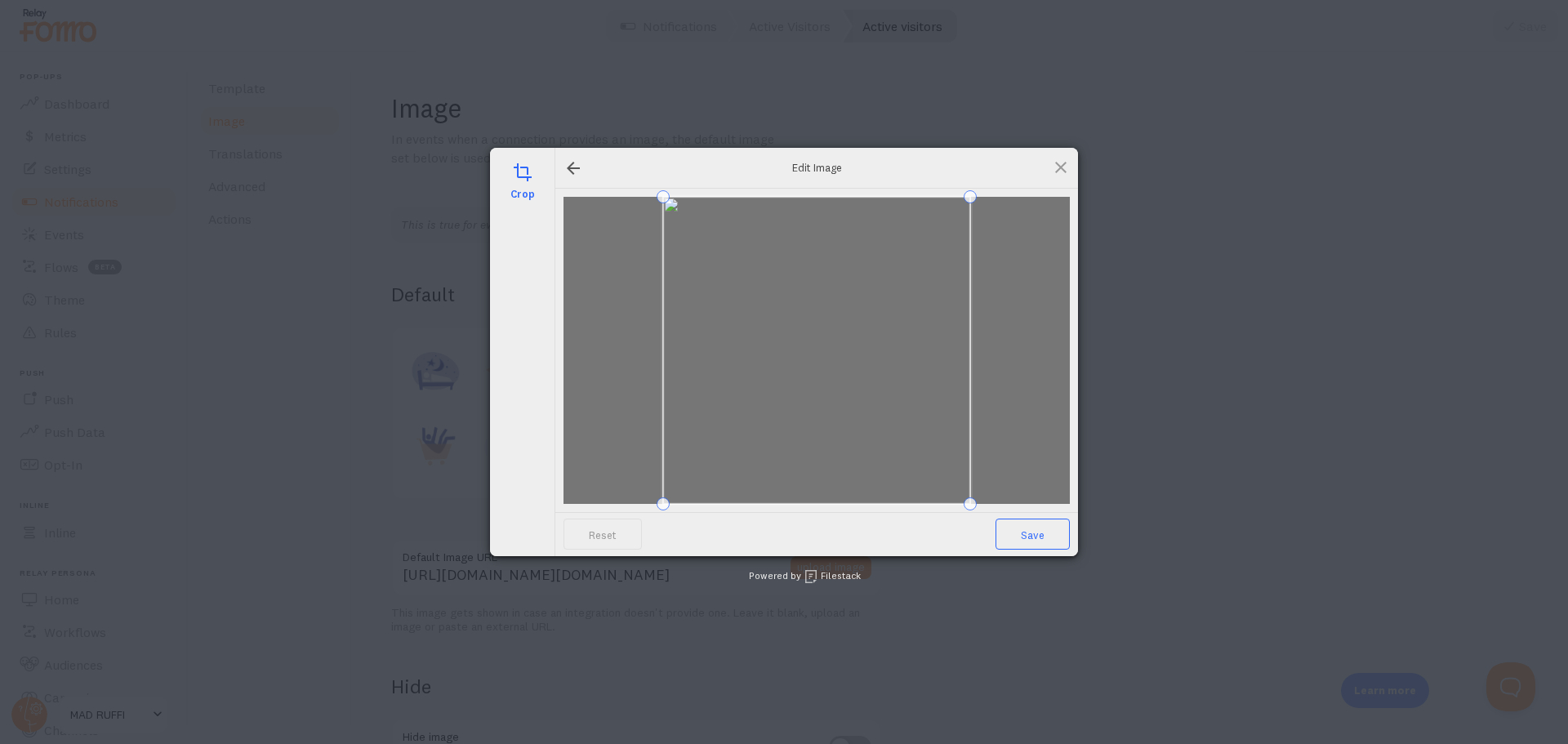
click at [1039, 529] on span "Save" at bounding box center [1033, 533] width 75 height 31
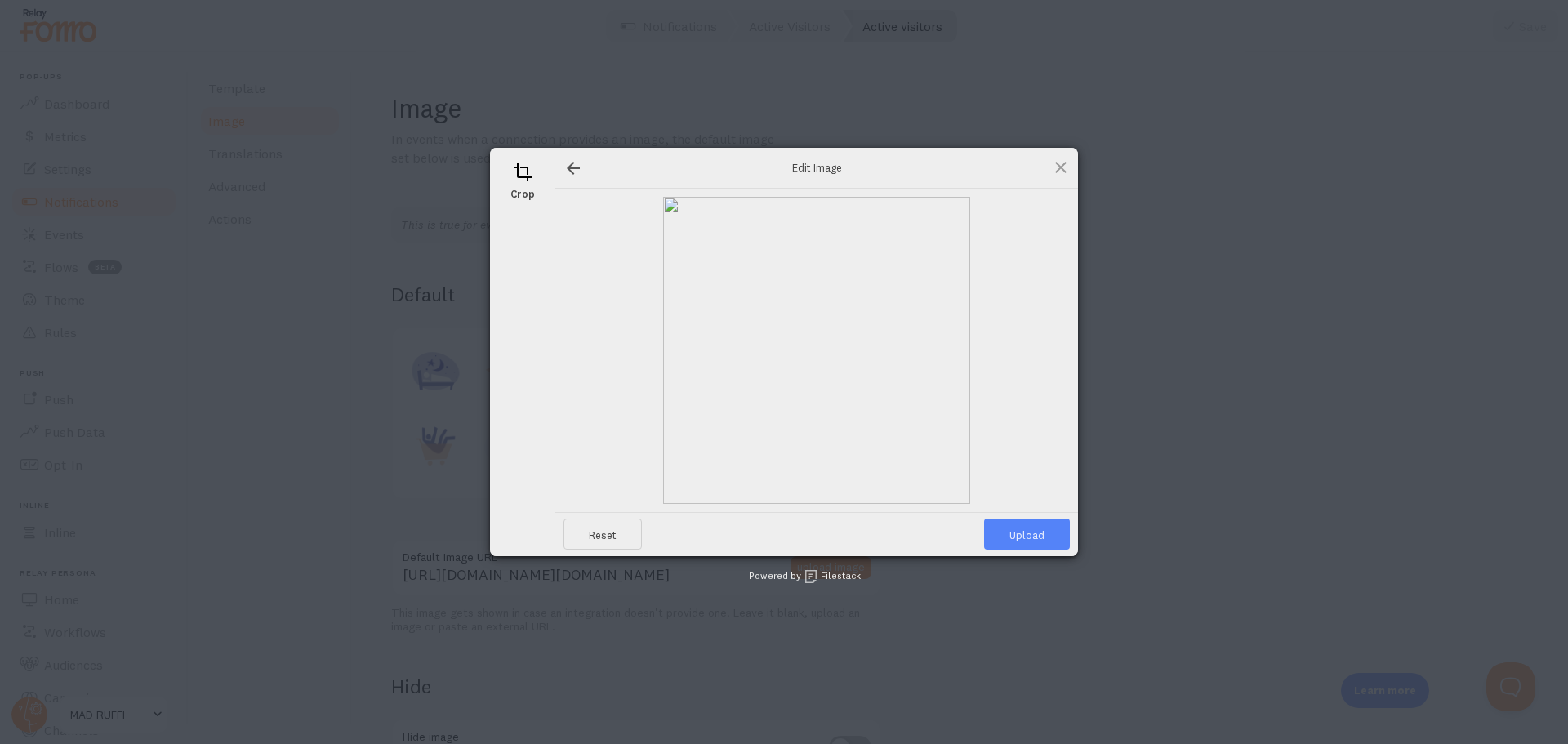
click at [1022, 533] on span "Upload" at bounding box center [1027, 533] width 86 height 31
type input "https://process.filestackapi.com/ApqhzE1ldTzuKSj33adqez/resize=width:170,height…"
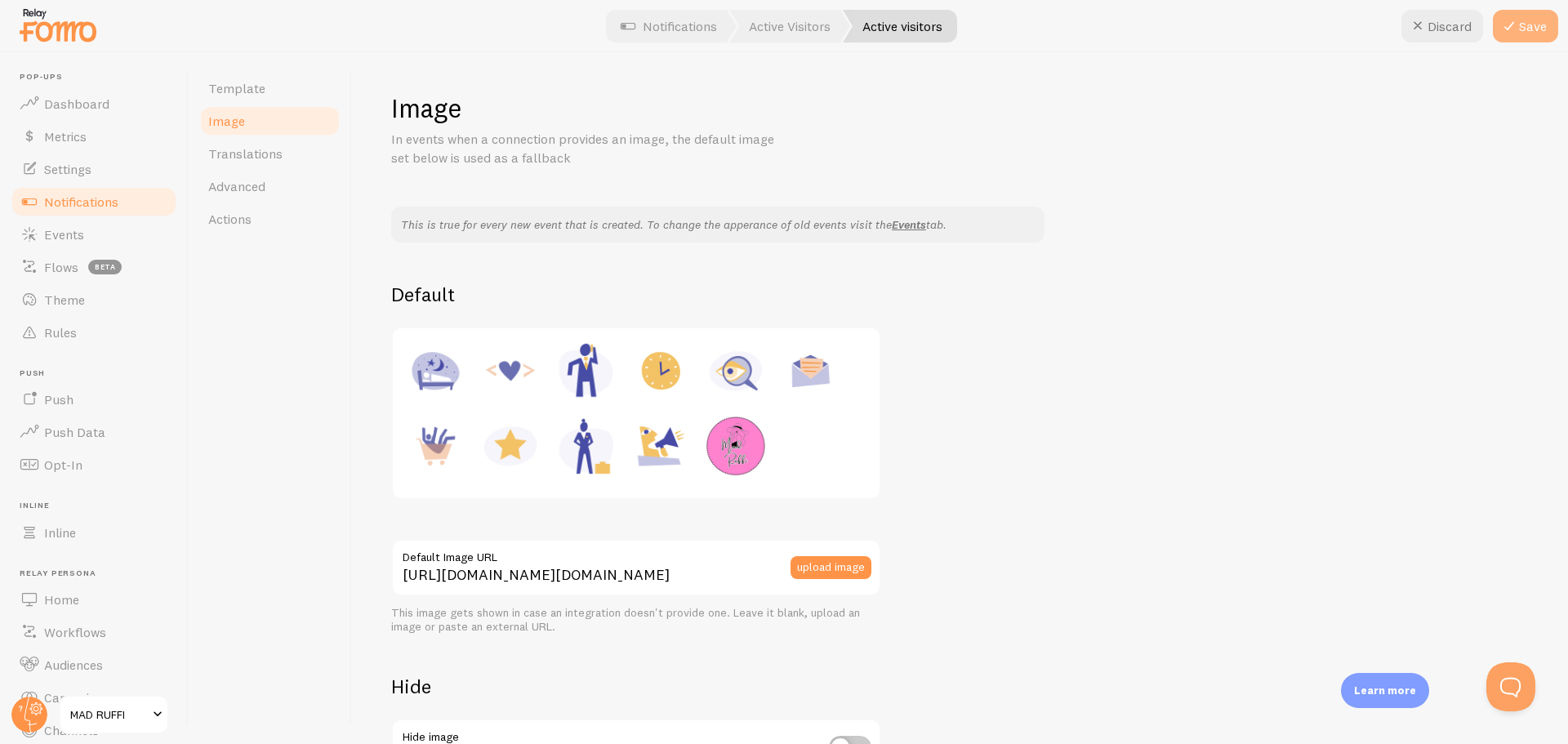
click at [1512, 18] on icon at bounding box center [1509, 26] width 19 height 19
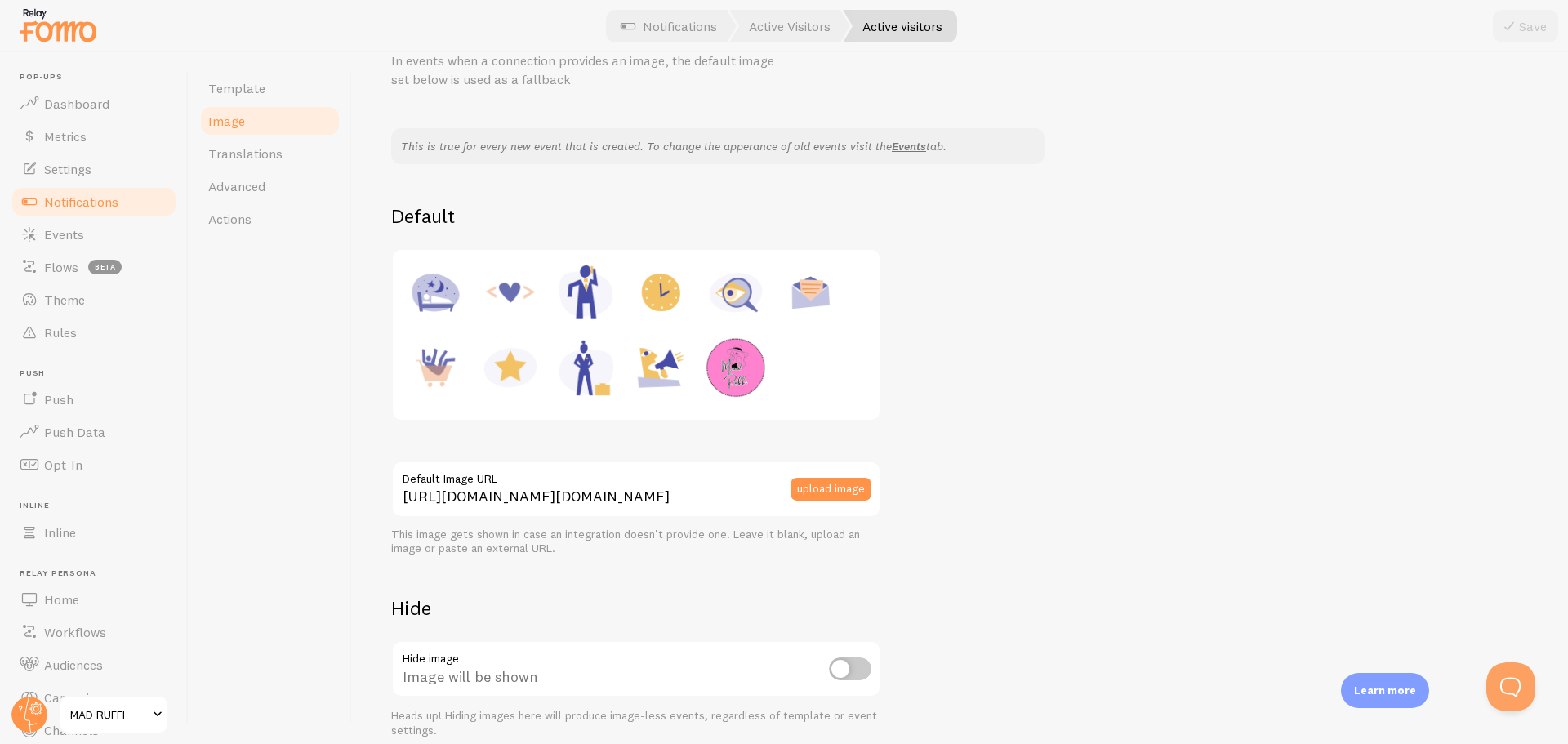
scroll to position [150, 0]
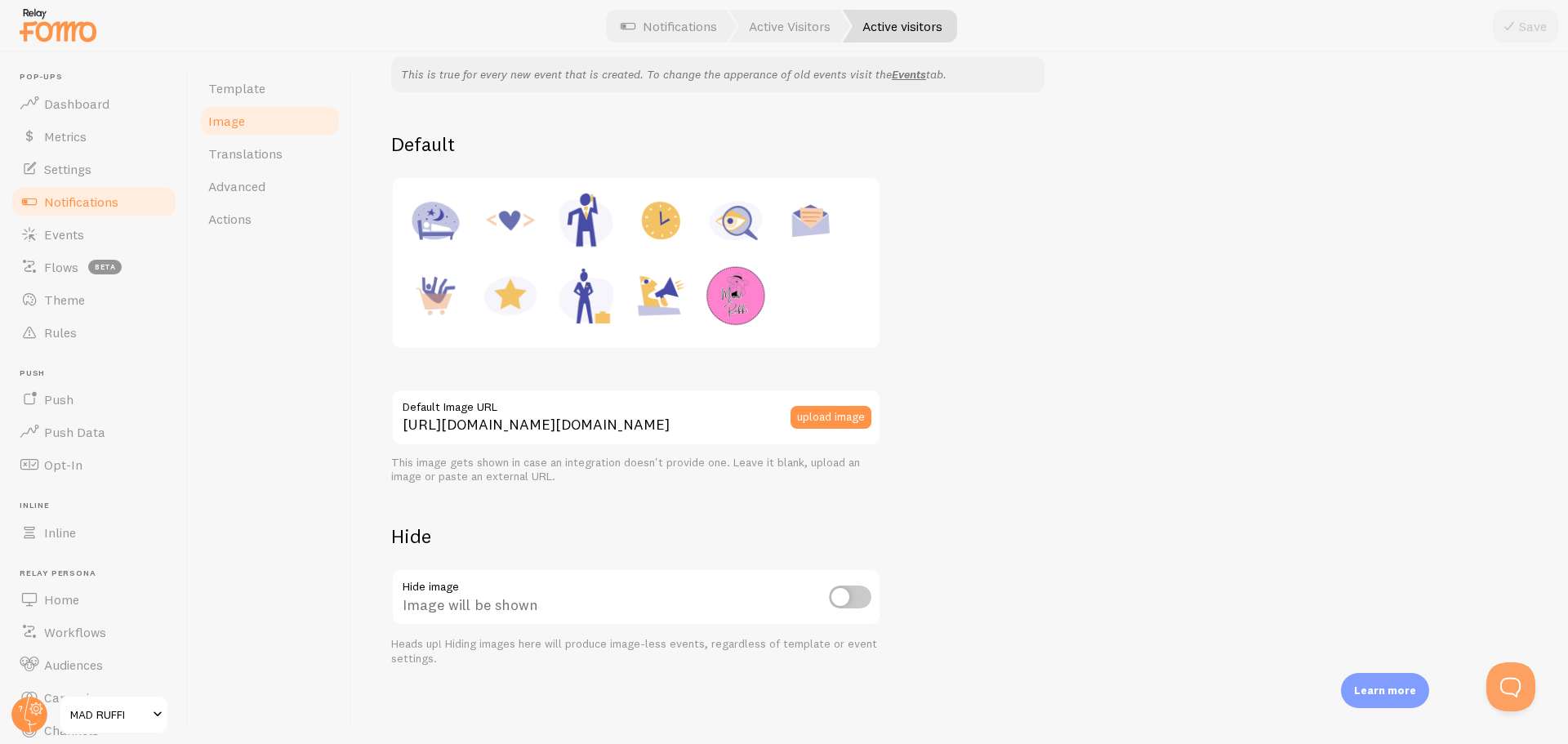
click at [853, 597] on input "checkbox" at bounding box center [850, 597] width 42 height 23
checkbox input "true"
click at [1515, 33] on icon at bounding box center [1509, 26] width 19 height 19
click at [1216, 351] on div "This is true for every new event that is created. To change the apperance of ol…" at bounding box center [960, 361] width 1138 height 609
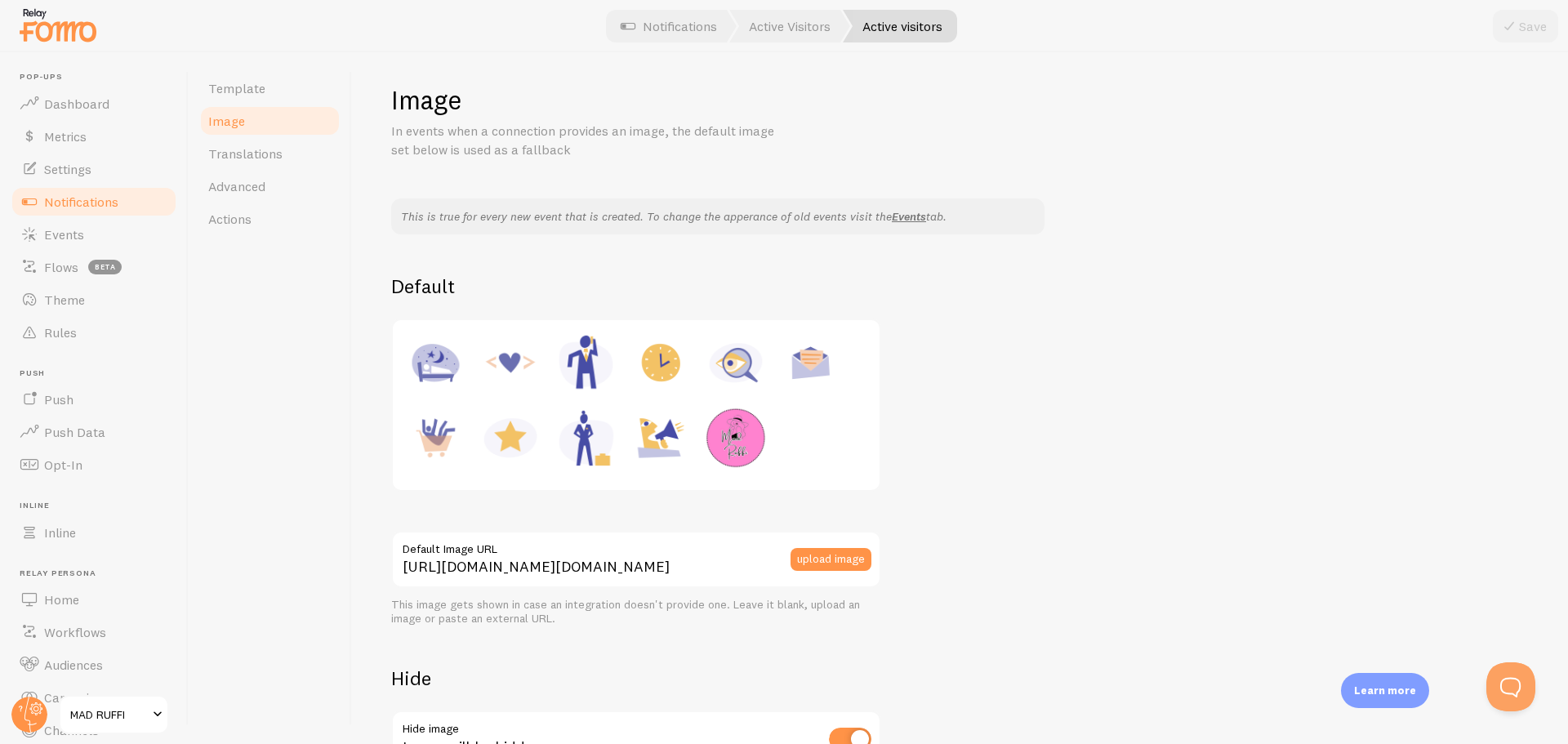
scroll to position [0, 0]
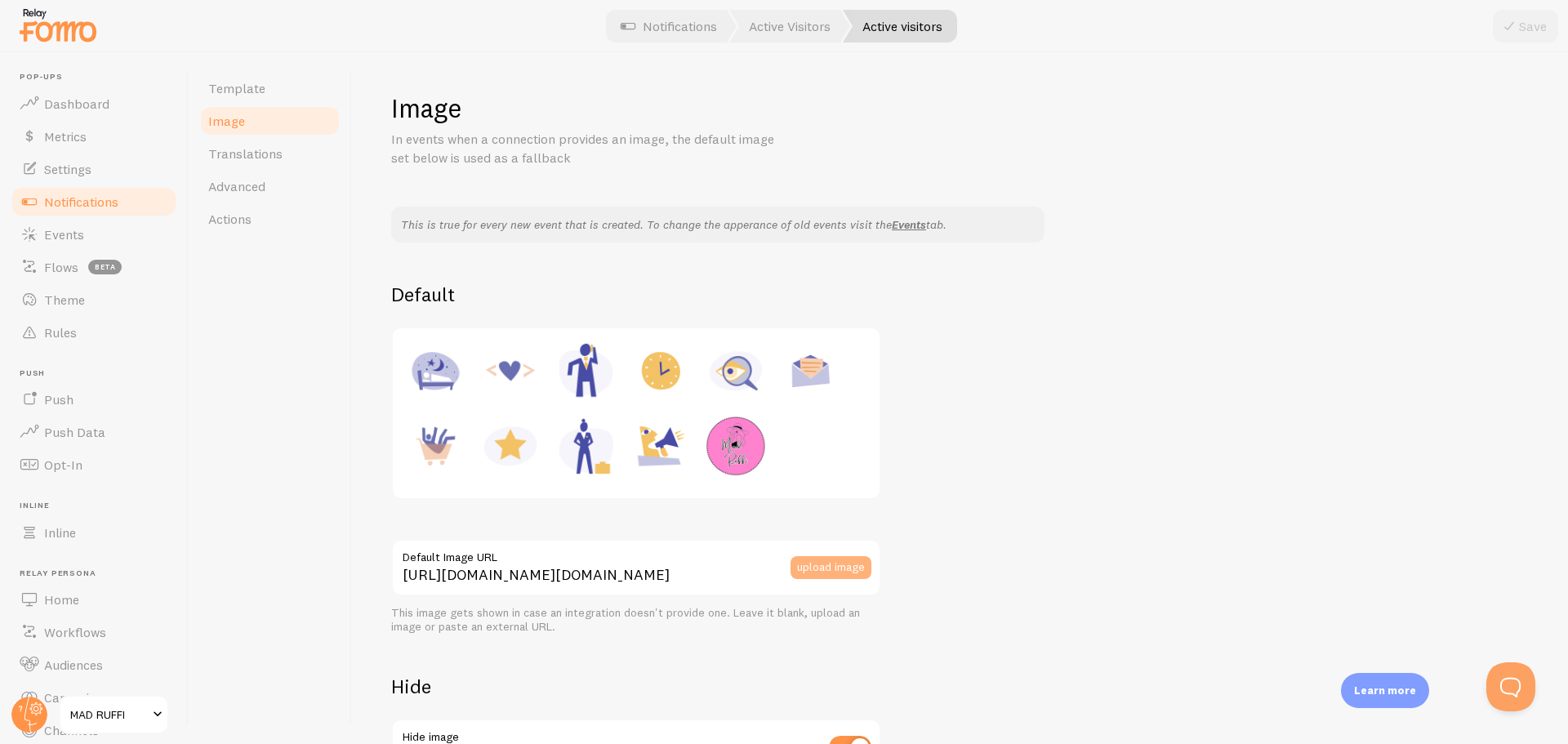
click at [833, 570] on button "upload image" at bounding box center [830, 568] width 80 height 23
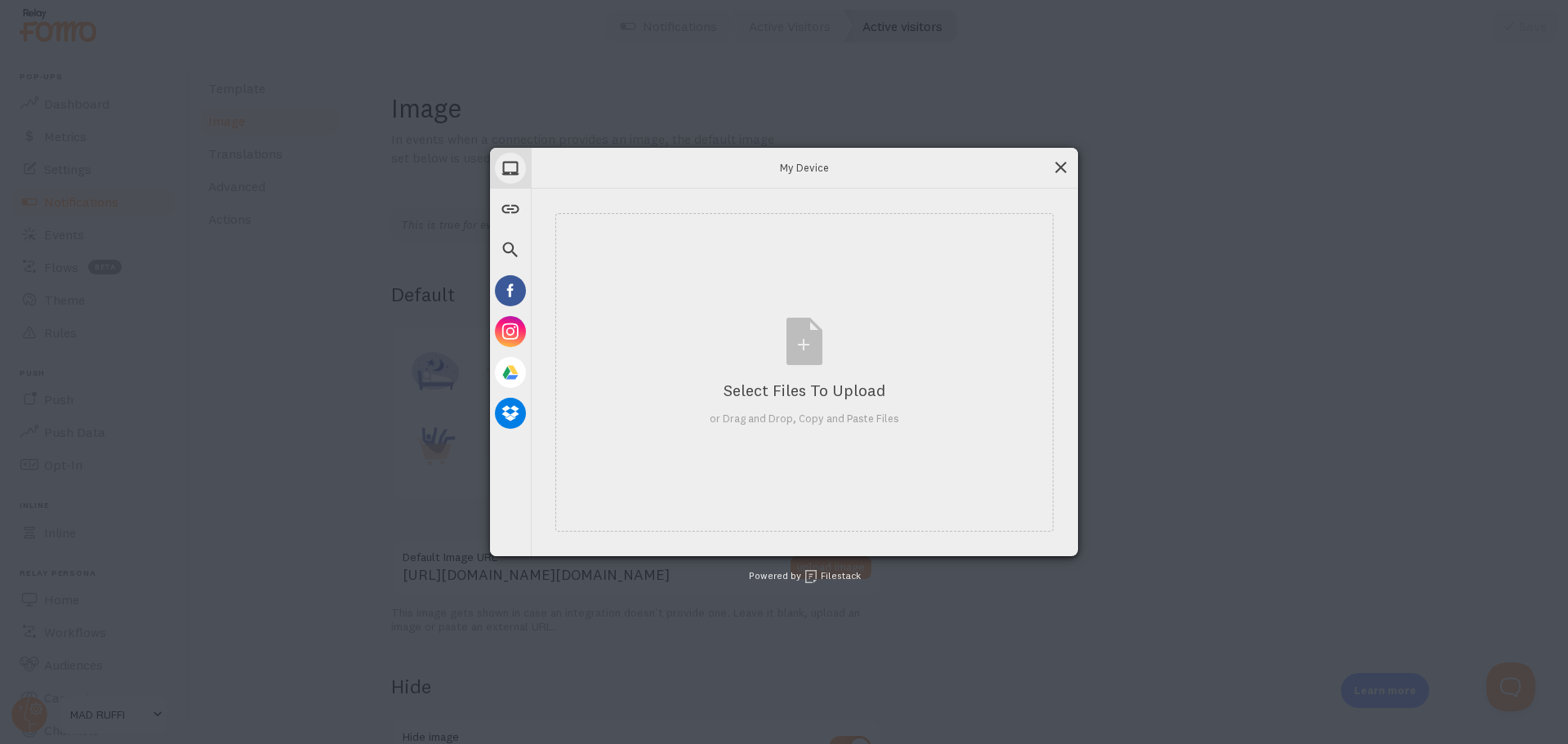
click at [1065, 165] on span at bounding box center [1060, 167] width 18 height 18
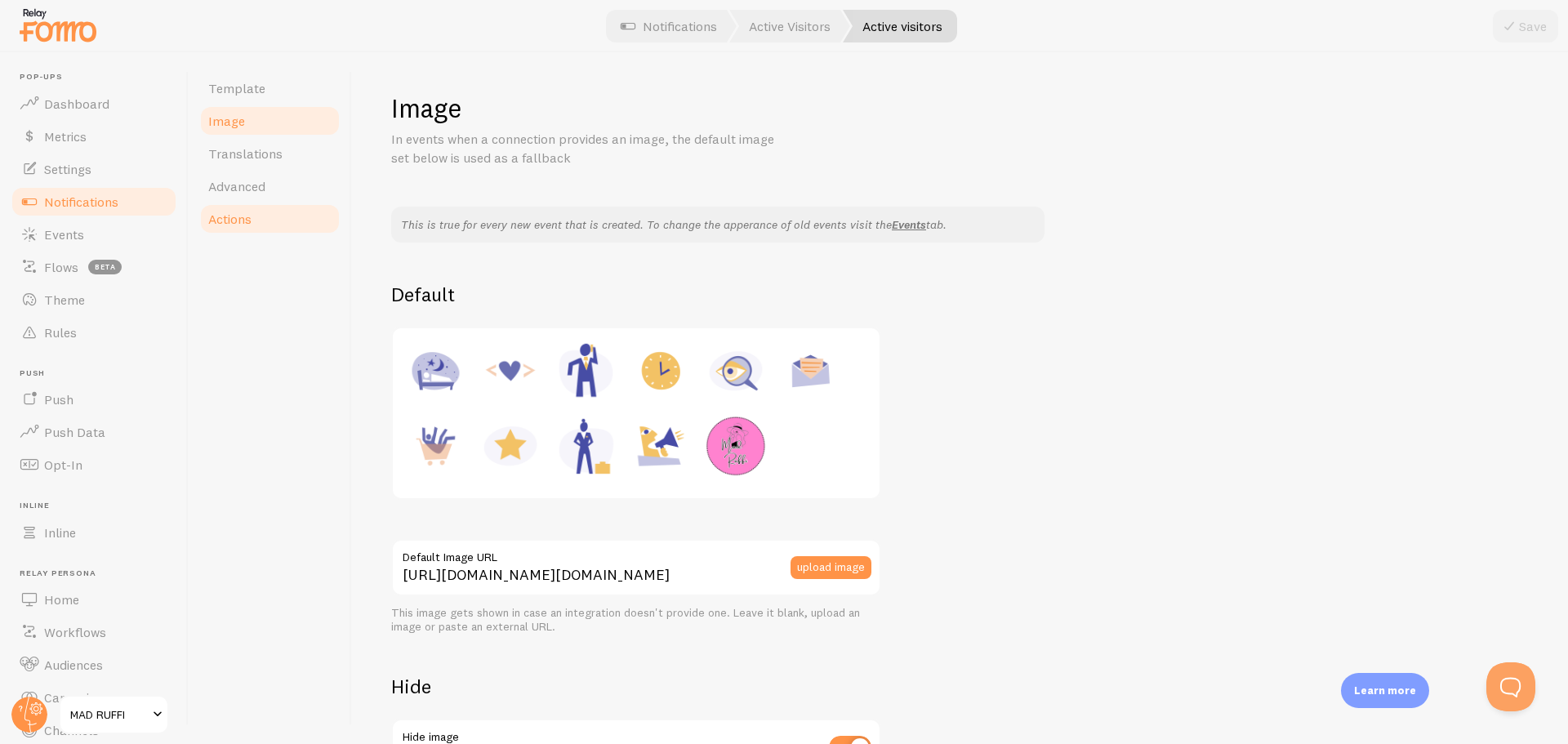
click at [253, 216] on link "Actions" at bounding box center [269, 218] width 143 height 33
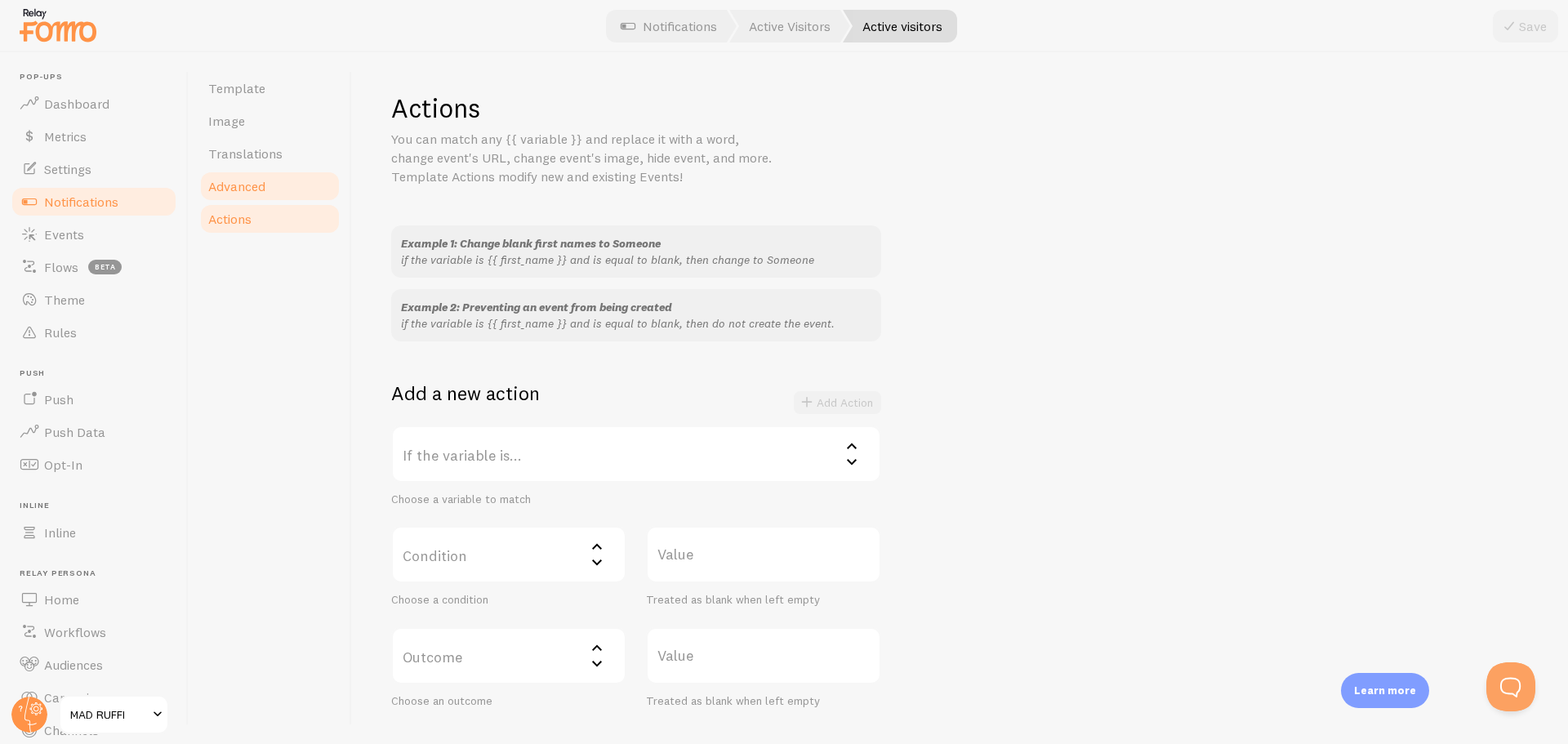
click at [253, 190] on span "Advanced" at bounding box center [237, 186] width 57 height 16
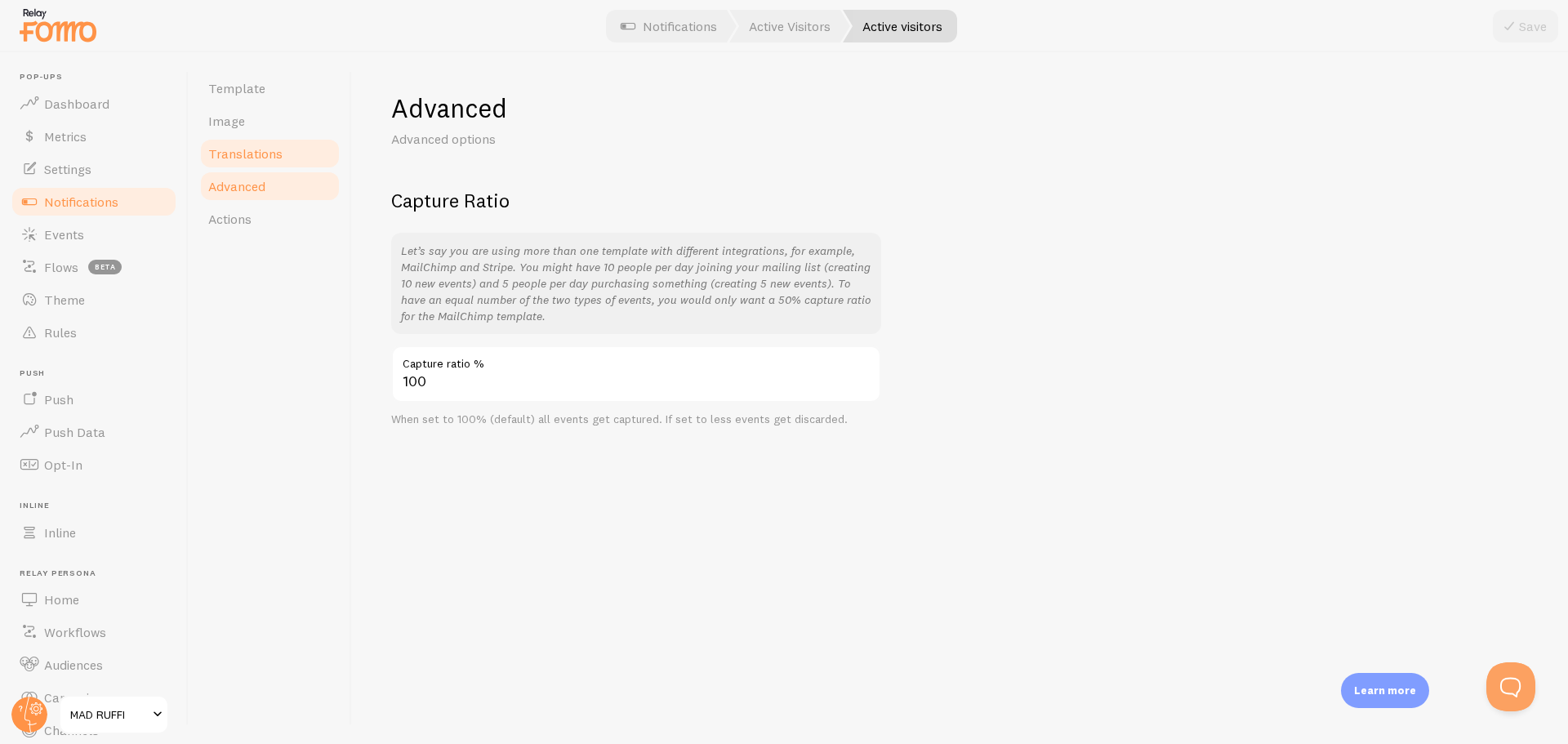
click at [254, 158] on span "Translations" at bounding box center [245, 153] width 75 height 16
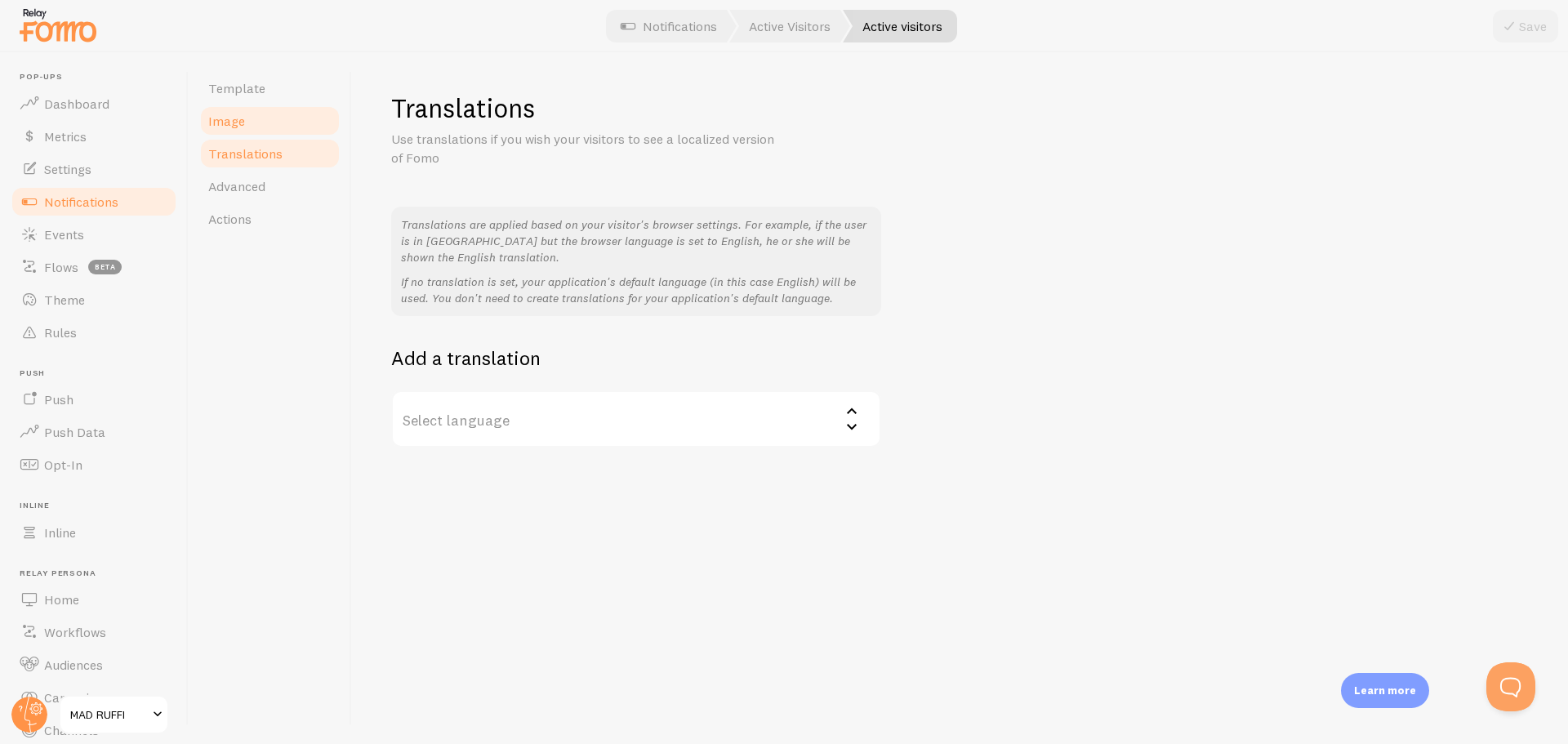
click at [248, 128] on link "Image" at bounding box center [269, 121] width 143 height 33
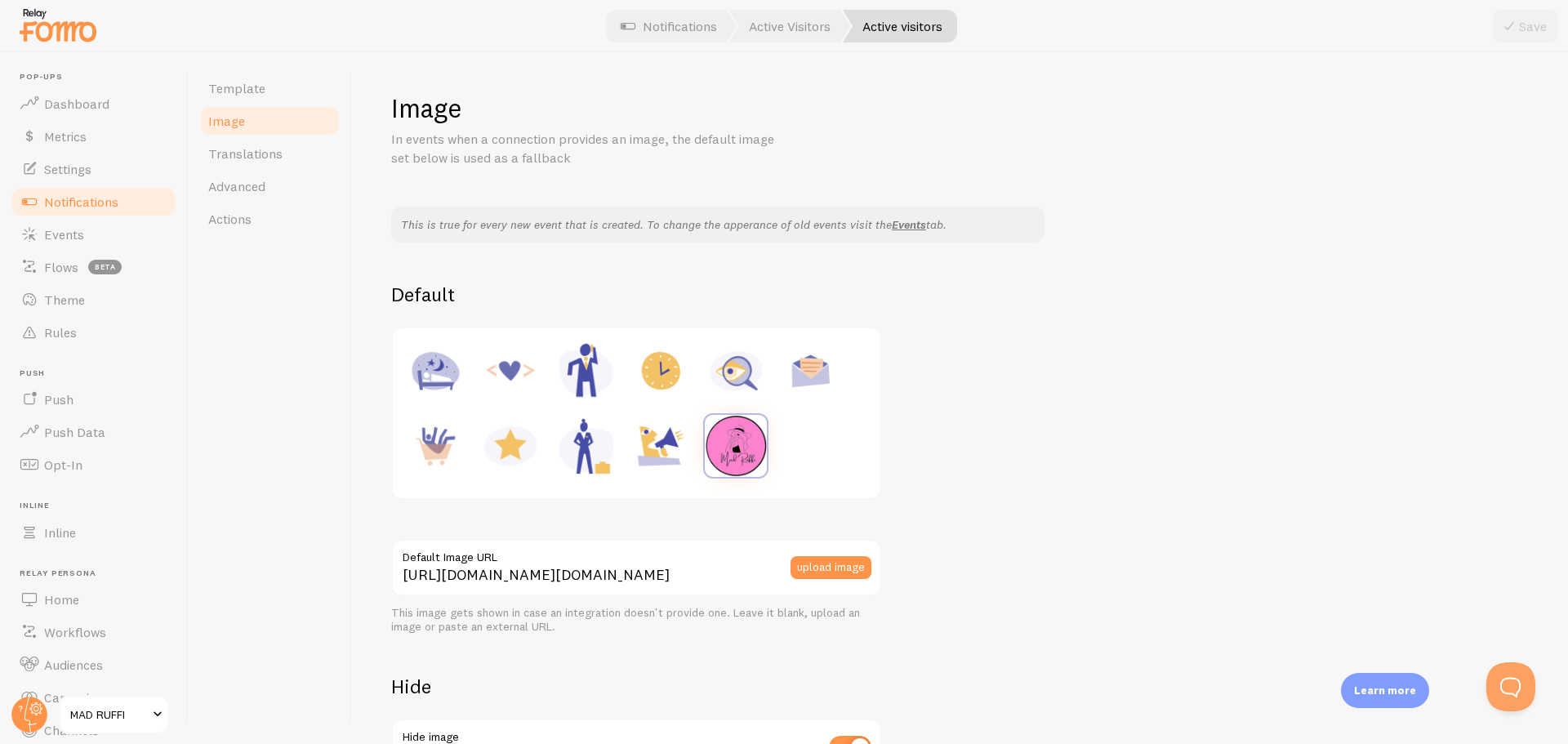
scroll to position [150, 0]
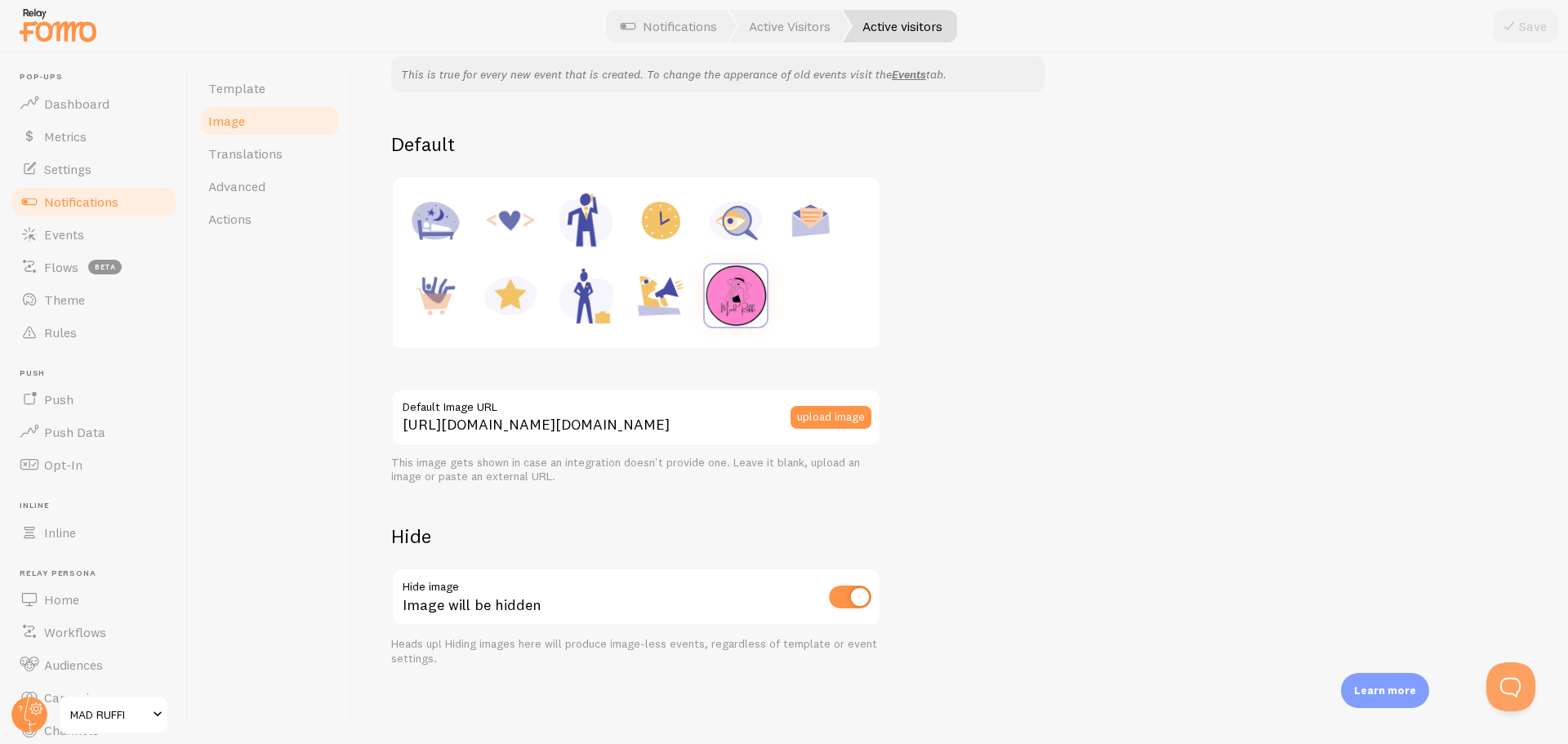
click at [840, 600] on input "checkbox" at bounding box center [850, 597] width 42 height 23
checkbox input "false"
click at [1521, 36] on button "Save" at bounding box center [1526, 26] width 65 height 33
